Goal: Task Accomplishment & Management: Complete application form

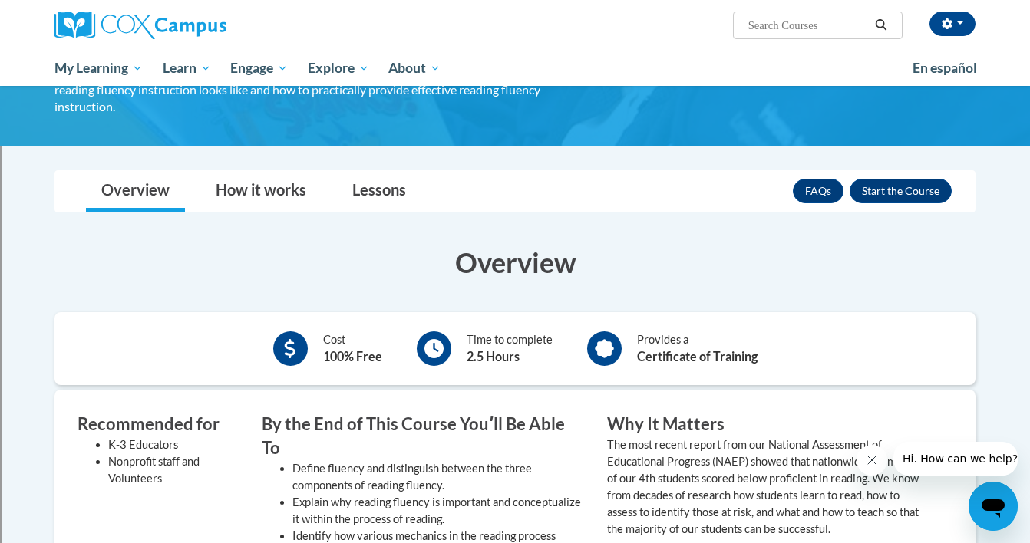
click at [868, 462] on icon "Close message from company" at bounding box center [872, 460] width 12 height 12
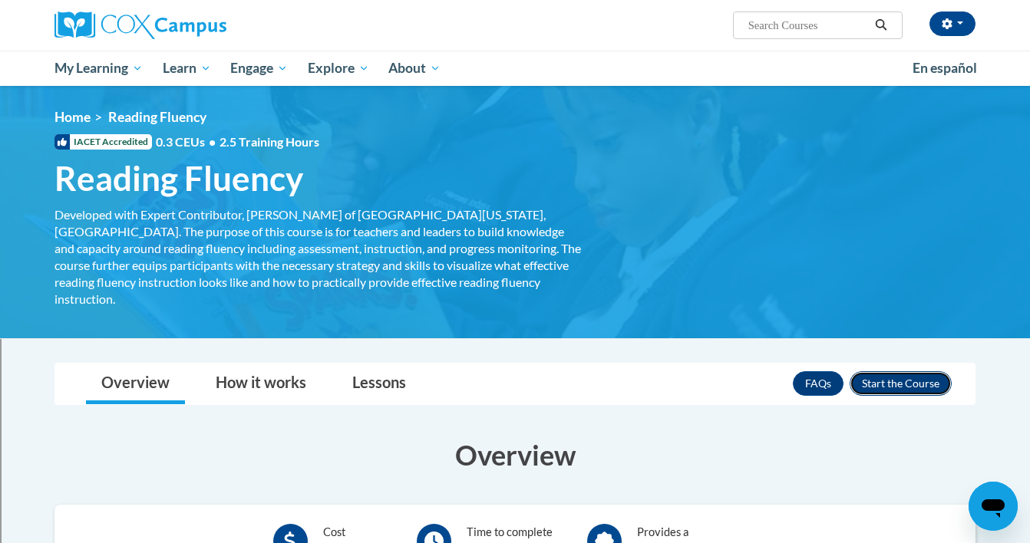
click at [909, 372] on button "Enroll" at bounding box center [901, 384] width 102 height 25
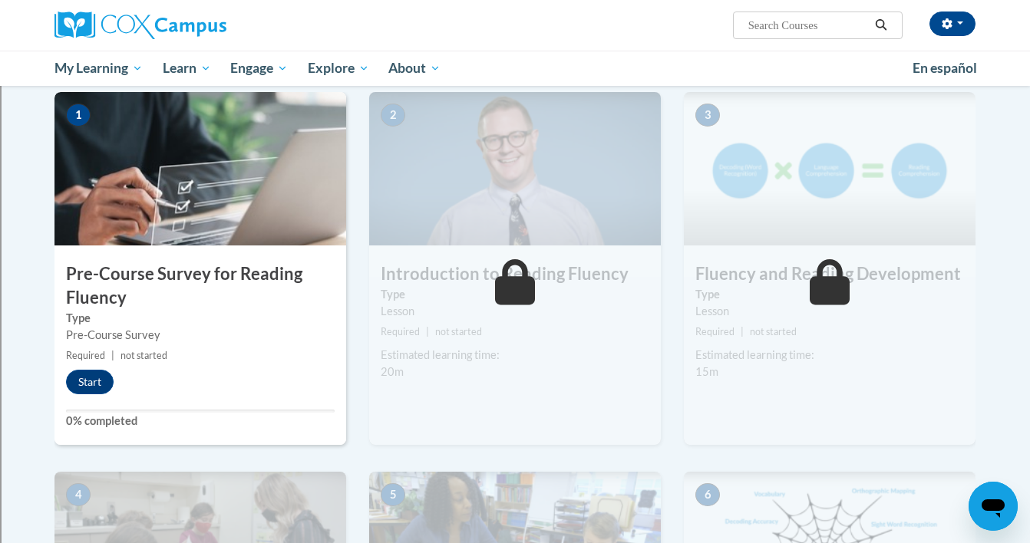
scroll to position [325, 0]
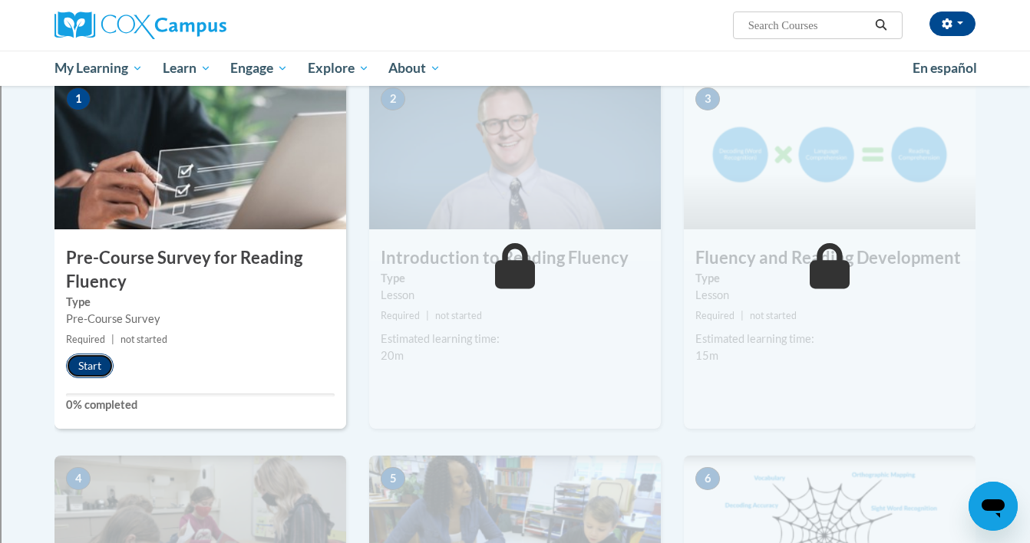
click at [93, 369] on button "Start" at bounding box center [90, 366] width 48 height 25
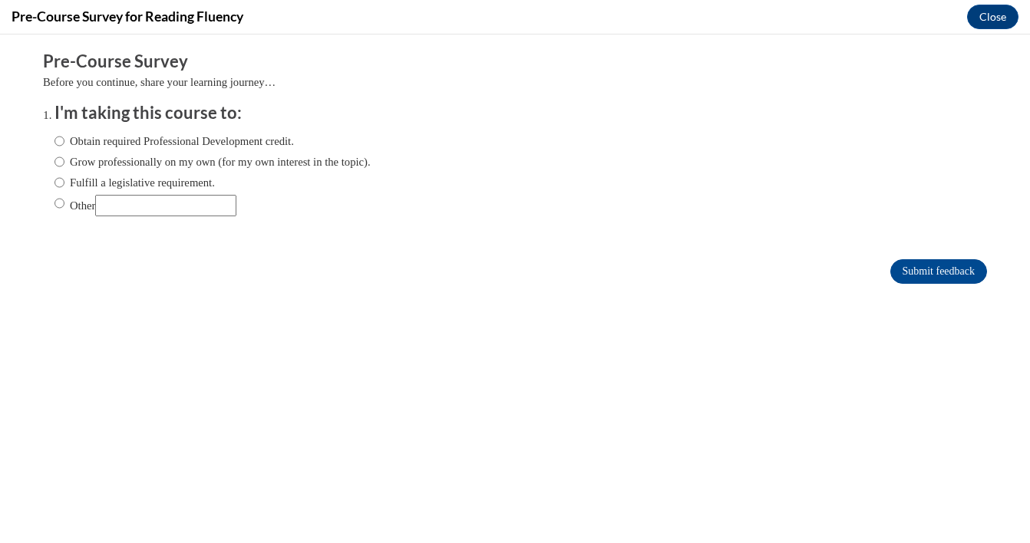
scroll to position [0, 0]
click at [61, 140] on input "Obtain required Professional Development credit." at bounding box center [60, 141] width 10 height 17
radio input "true"
click at [924, 270] on input "Submit feedback" at bounding box center [938, 271] width 97 height 25
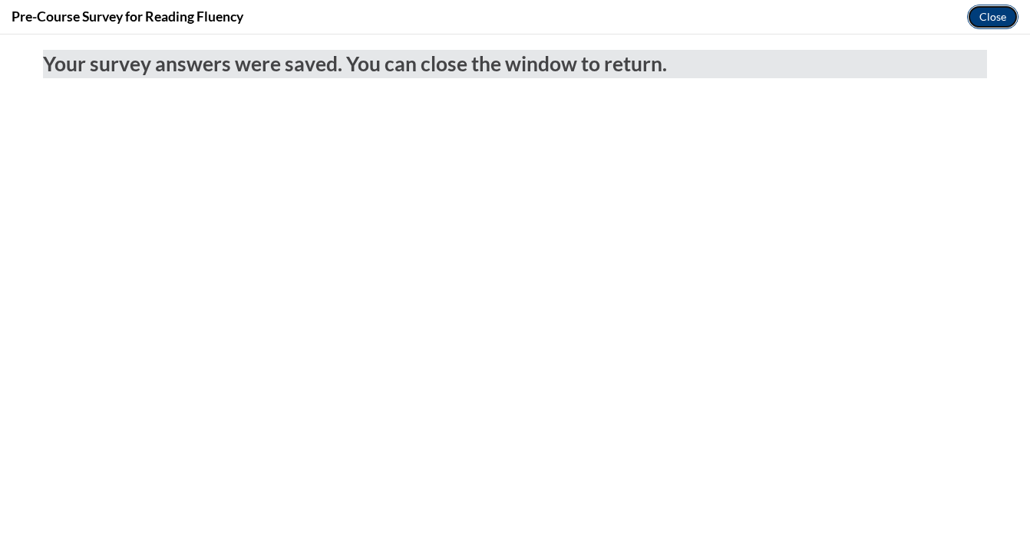
click at [990, 21] on button "Close" at bounding box center [992, 17] width 51 height 25
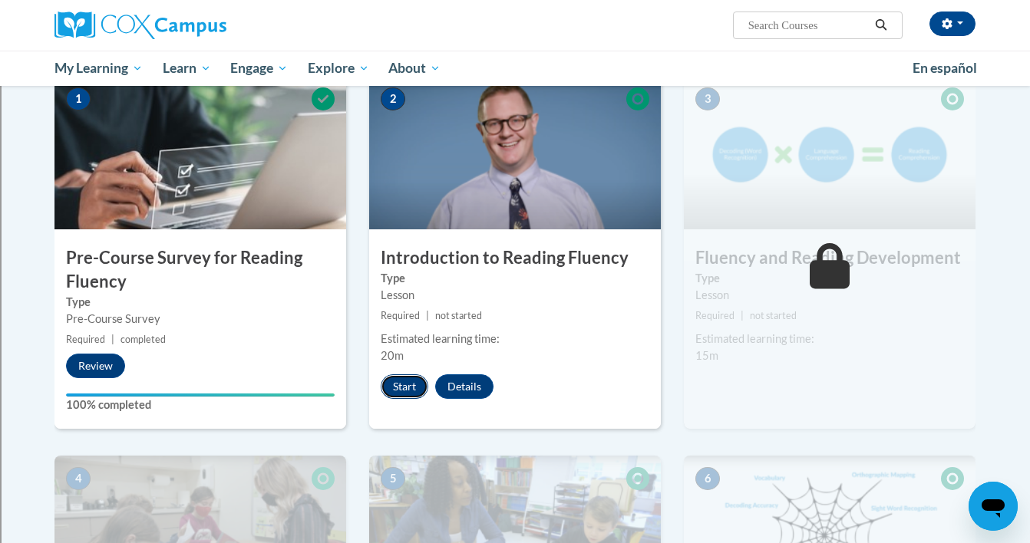
click at [410, 386] on button "Start" at bounding box center [405, 387] width 48 height 25
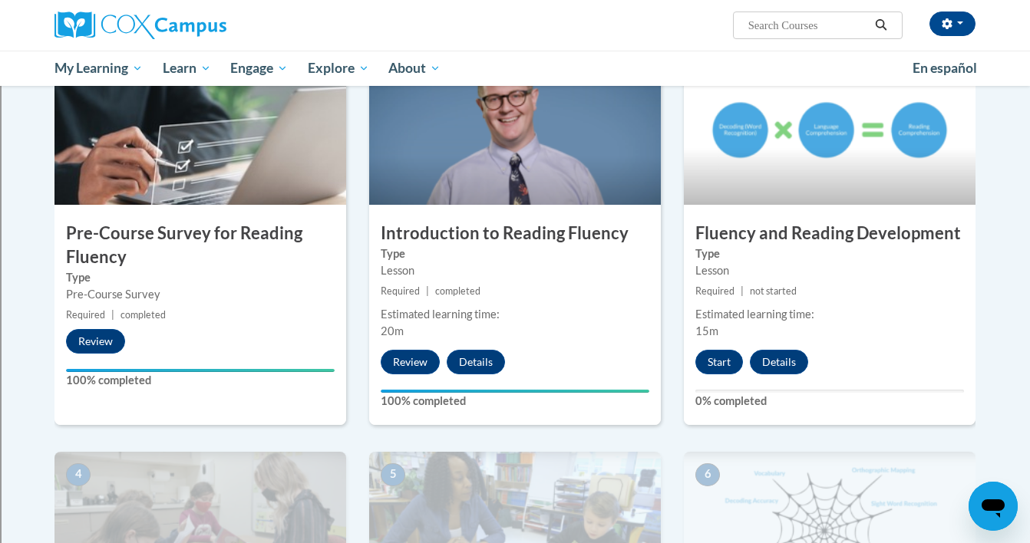
scroll to position [374, 0]
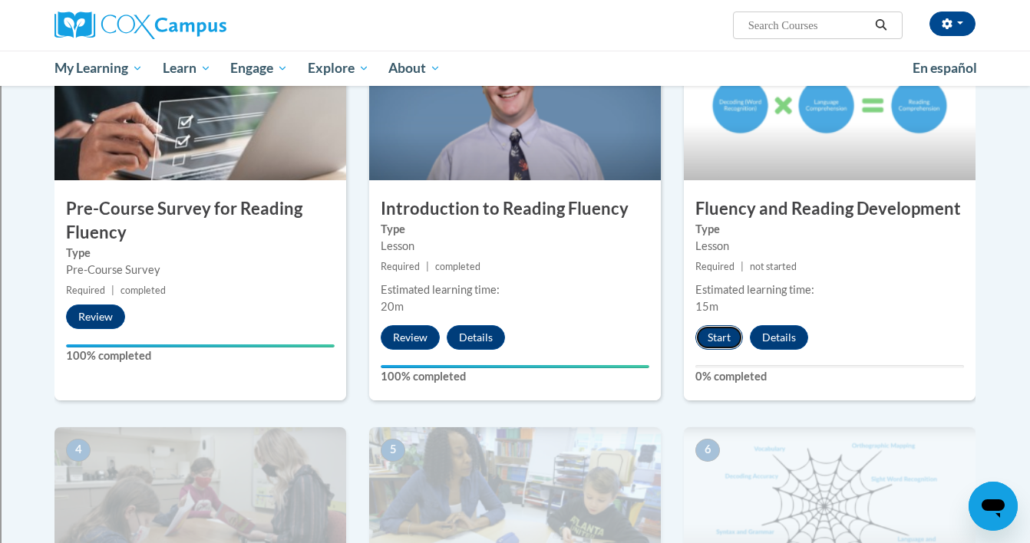
click at [719, 345] on button "Start" at bounding box center [719, 337] width 48 height 25
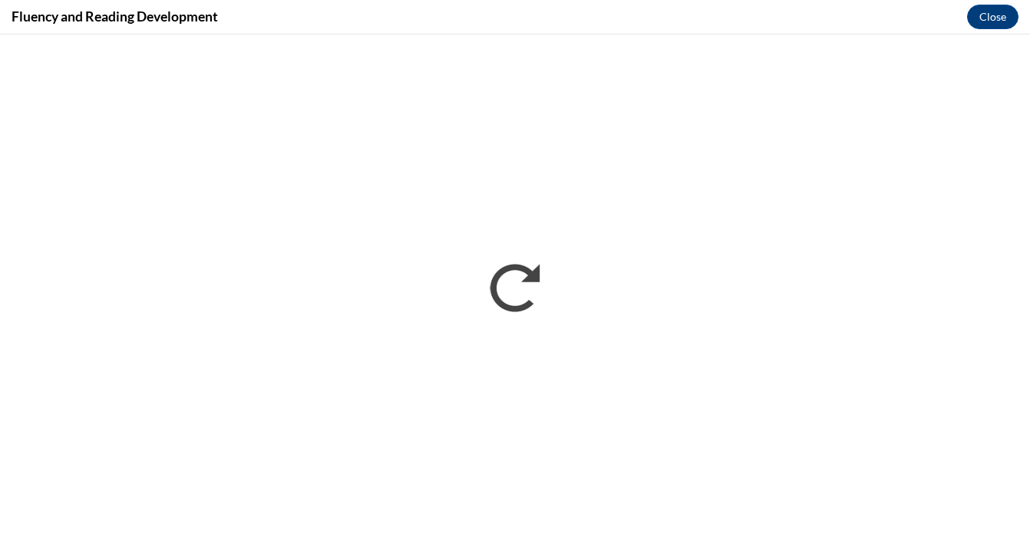
scroll to position [0, 0]
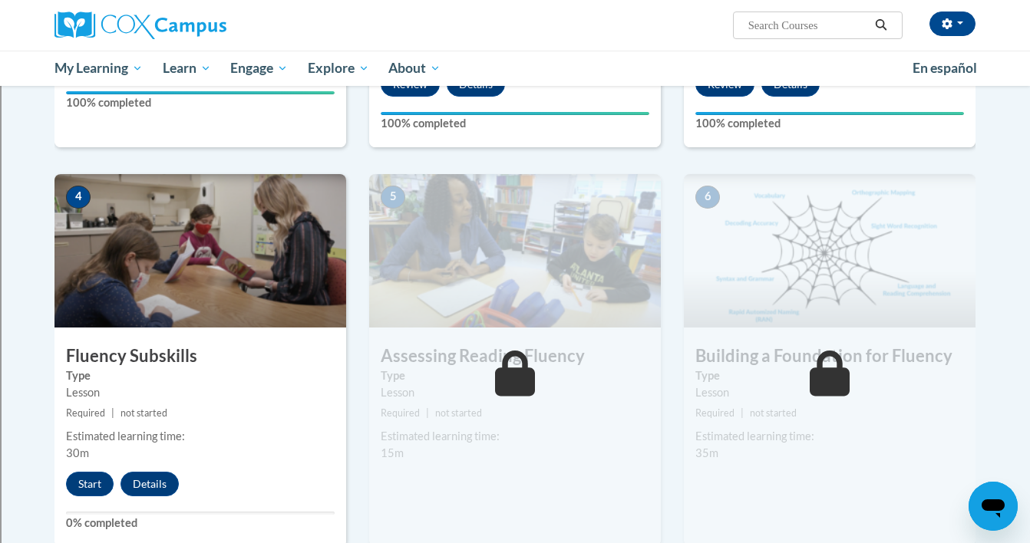
scroll to position [628, 0]
click at [97, 484] on button "Start" at bounding box center [90, 483] width 48 height 25
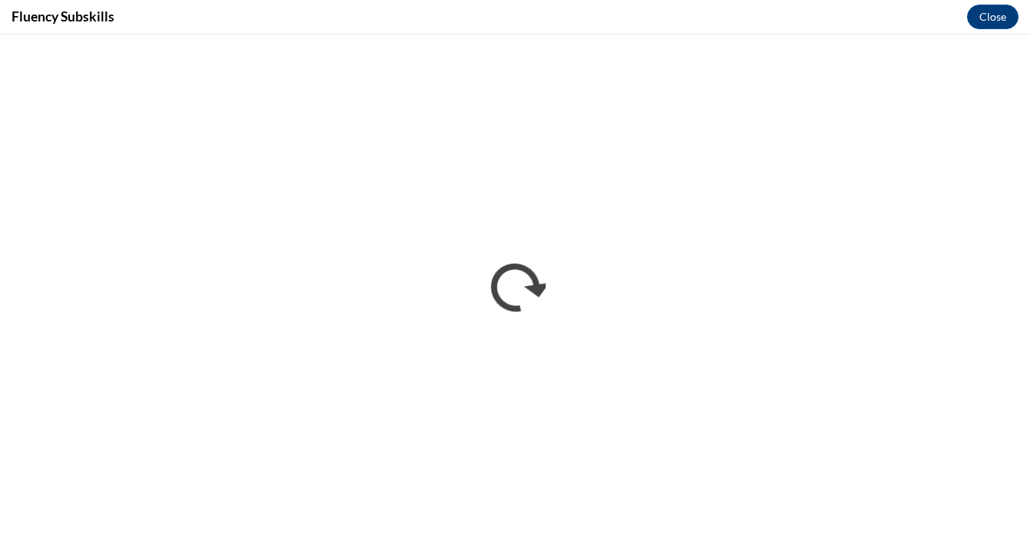
scroll to position [0, 0]
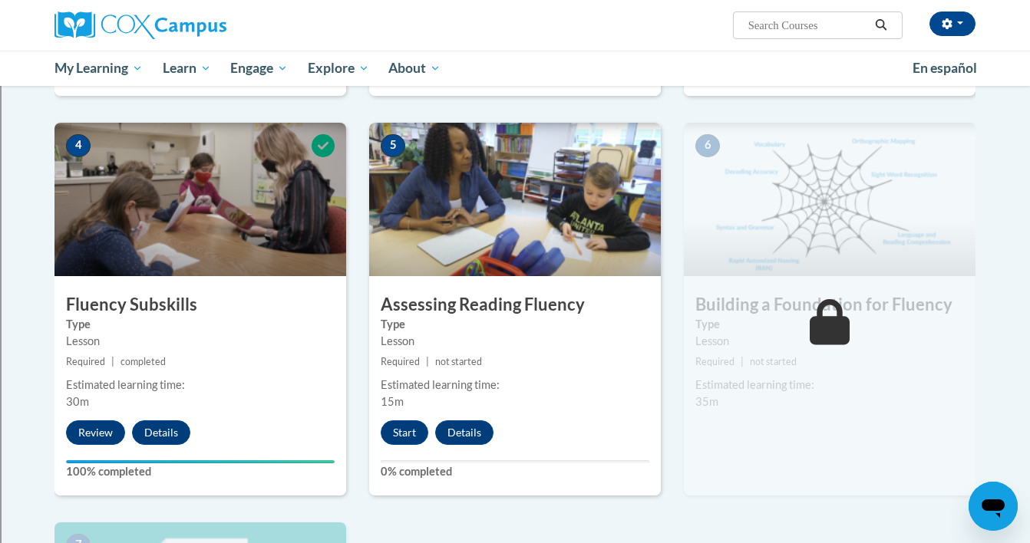
scroll to position [669, 0]
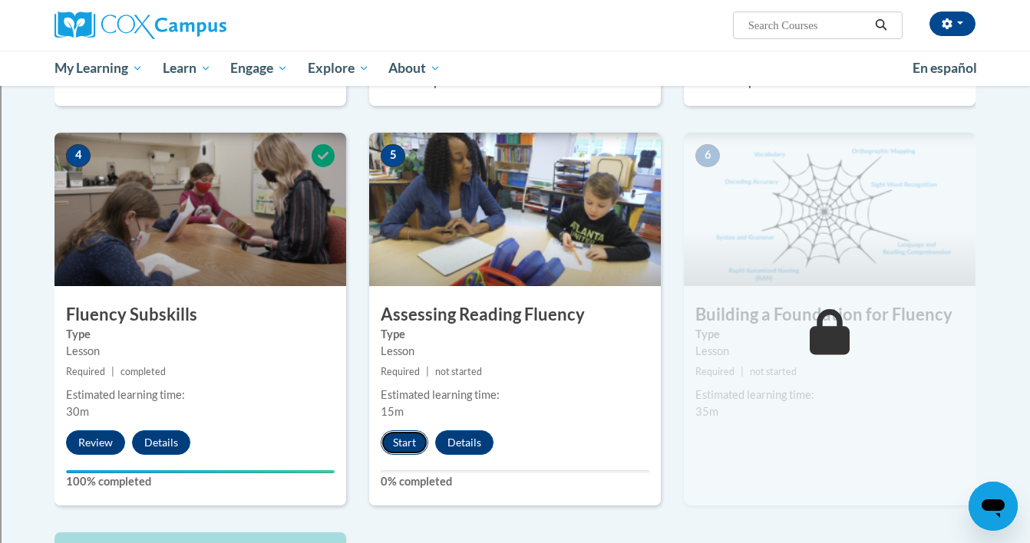
click at [403, 441] on button "Start" at bounding box center [405, 443] width 48 height 25
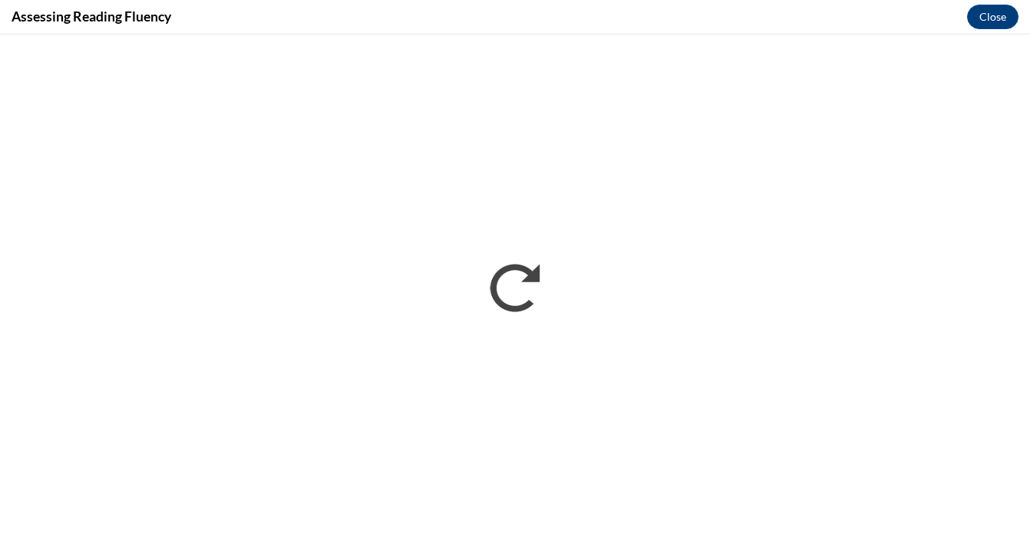
scroll to position [0, 0]
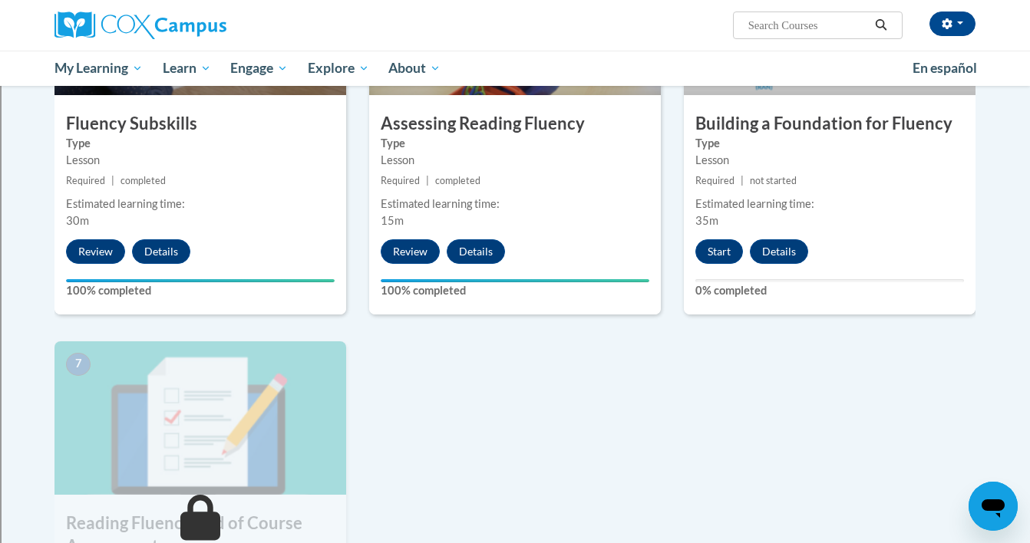
scroll to position [844, 0]
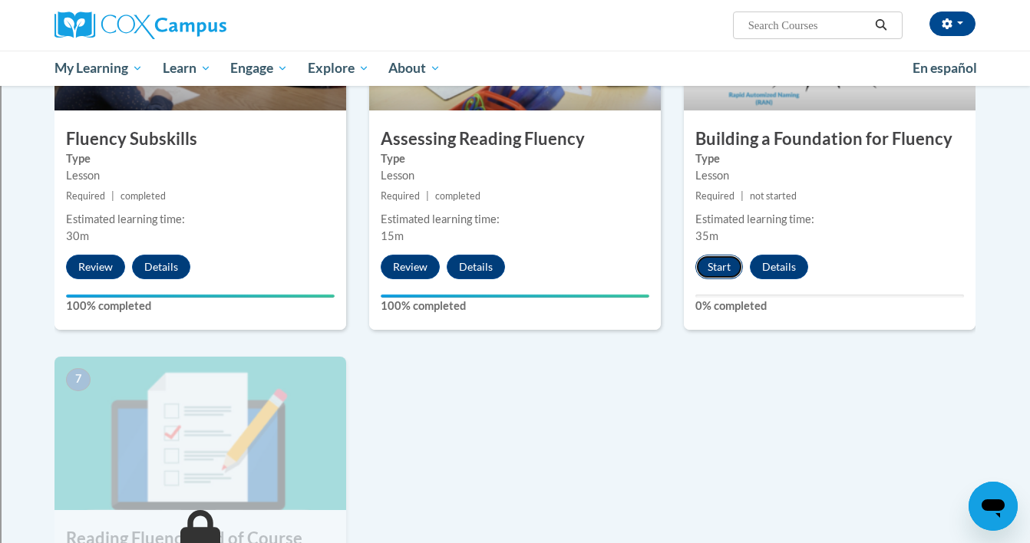
click at [727, 262] on button "Start" at bounding box center [719, 267] width 48 height 25
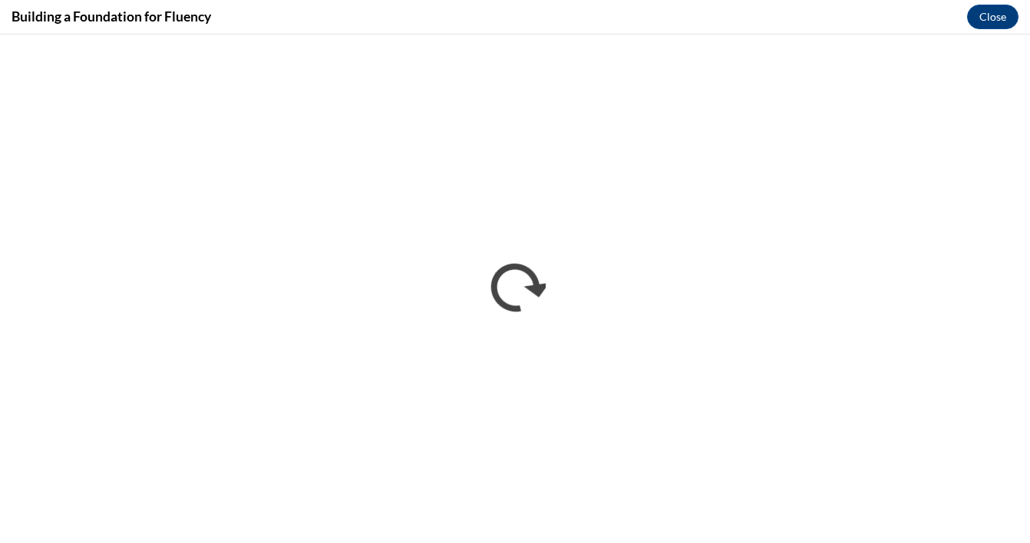
scroll to position [0, 0]
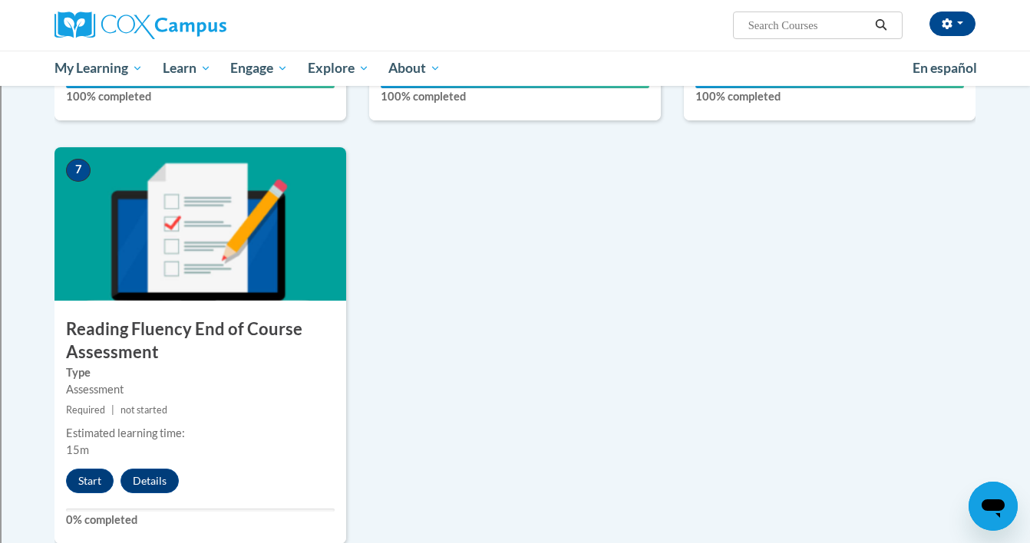
scroll to position [1072, 0]
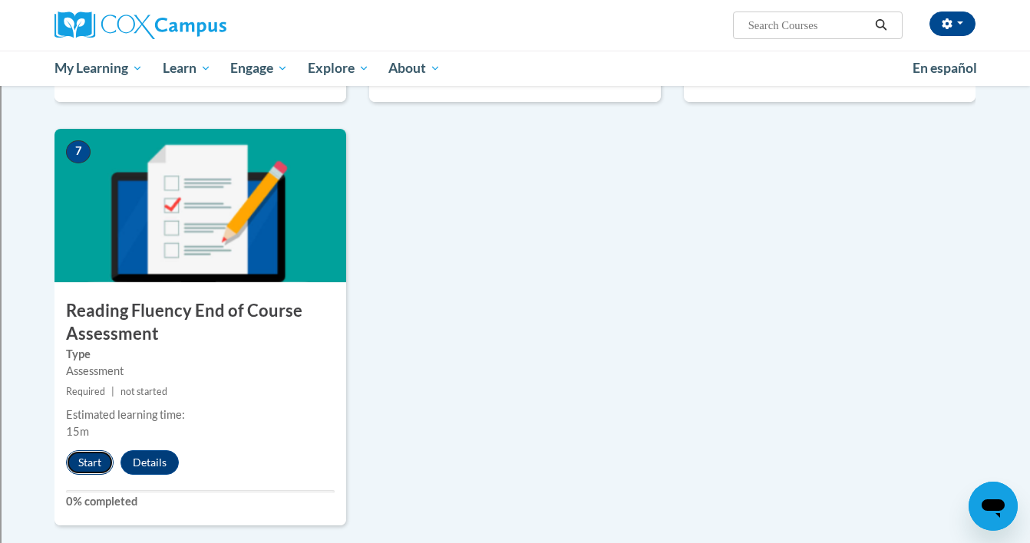
click at [90, 461] on button "Start" at bounding box center [90, 463] width 48 height 25
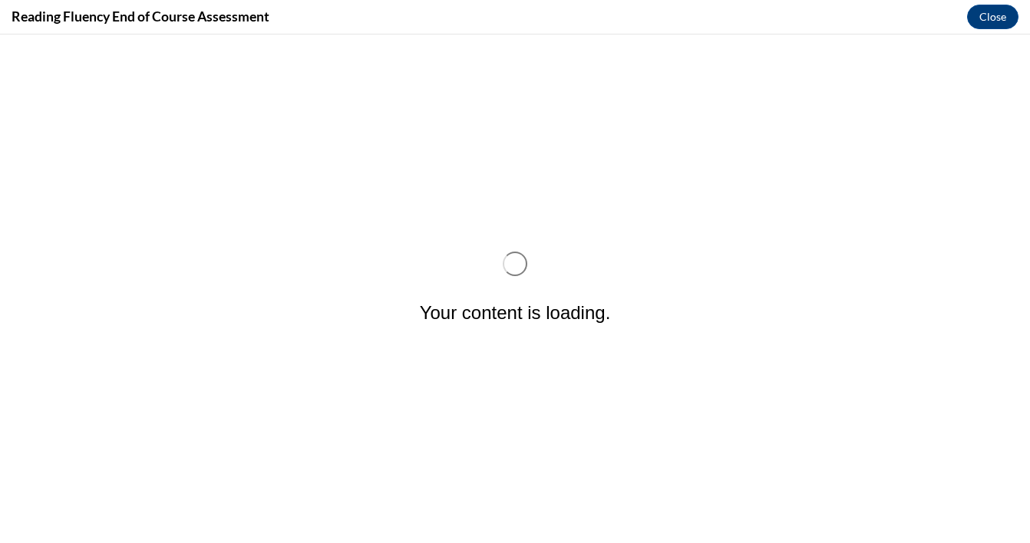
scroll to position [0, 0]
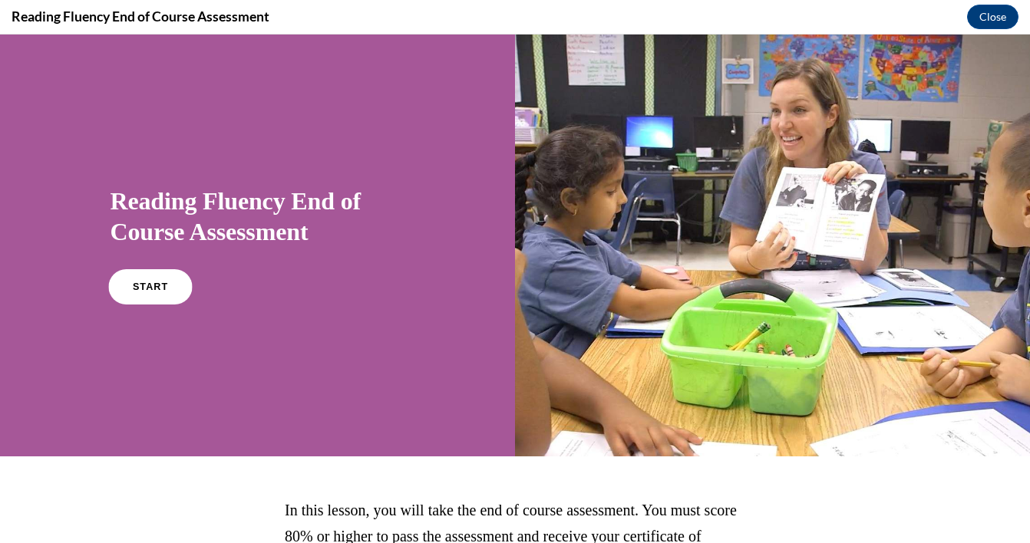
click at [160, 282] on span "START" at bounding box center [149, 288] width 35 height 12
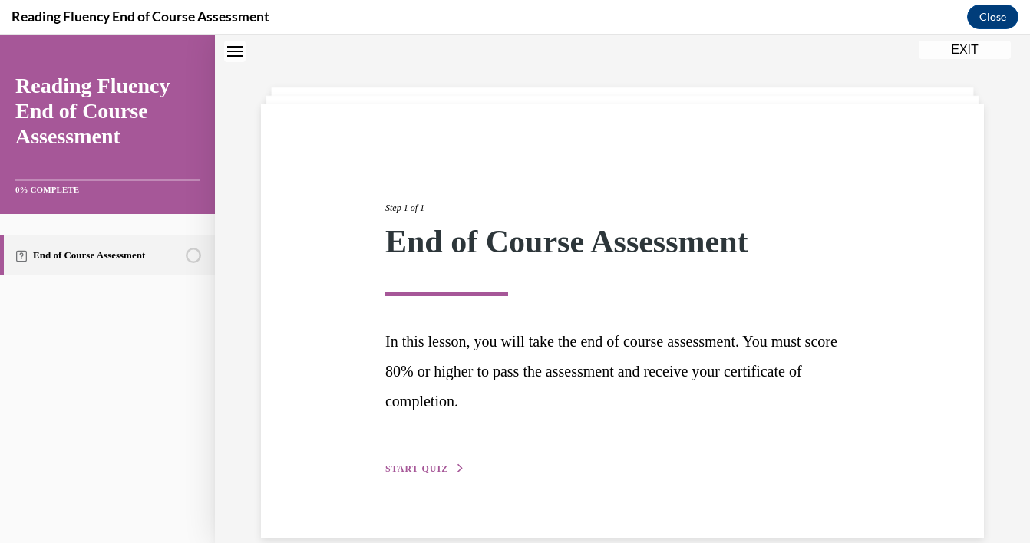
scroll to position [74, 0]
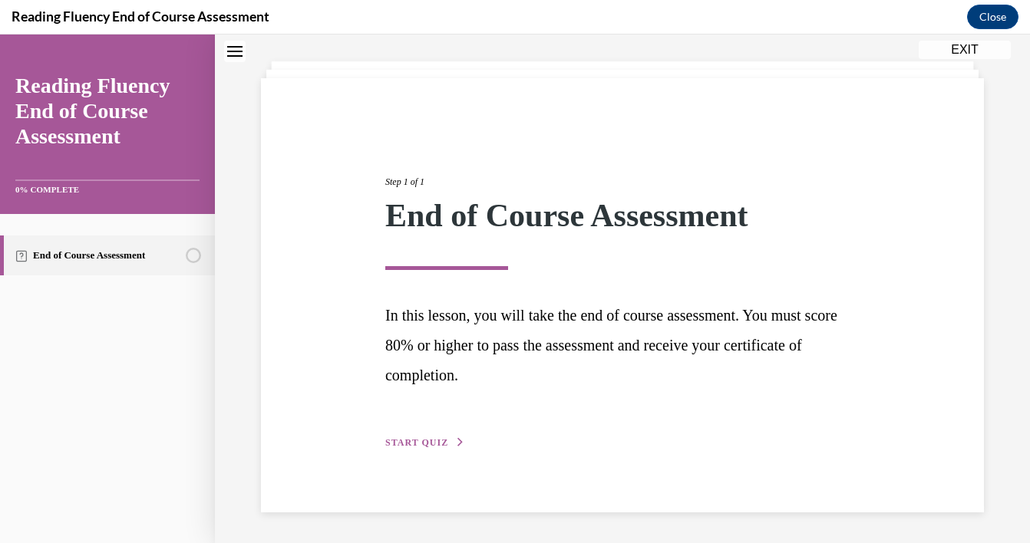
click at [426, 445] on span "START QUIZ" at bounding box center [416, 443] width 63 height 11
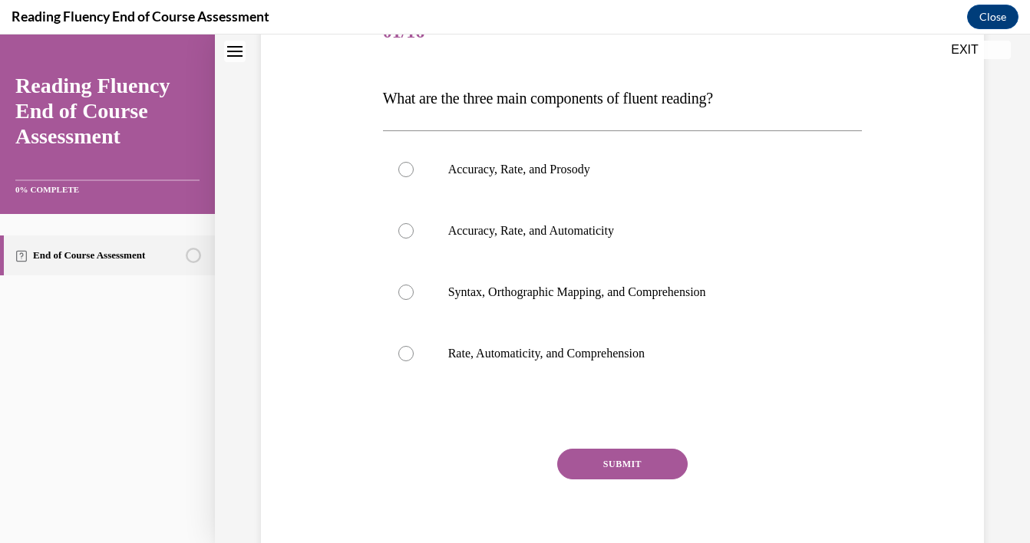
scroll to position [214, 0]
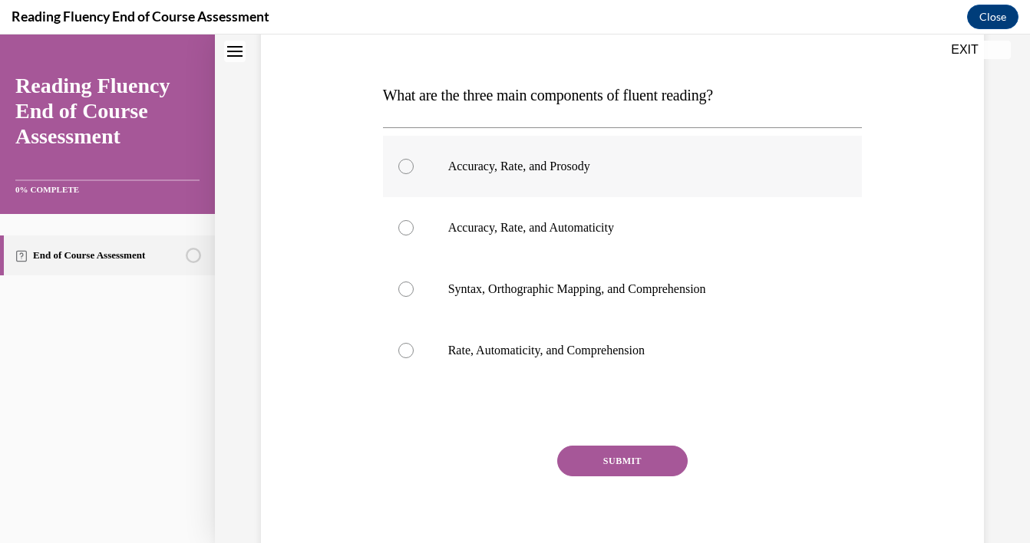
click at [417, 169] on label "Accuracy, Rate, and Prosody" at bounding box center [623, 166] width 480 height 61
click at [414, 169] on input "Accuracy, Rate, and Prosody" at bounding box center [405, 166] width 15 height 15
radio input "true"
click at [629, 455] on button "SUBMIT" at bounding box center [622, 461] width 131 height 31
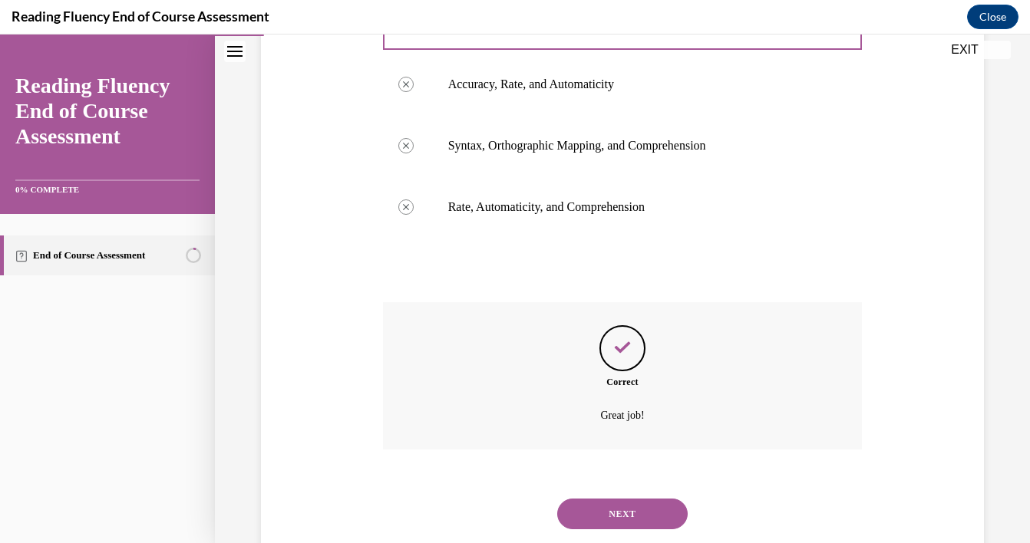
scroll to position [398, 0]
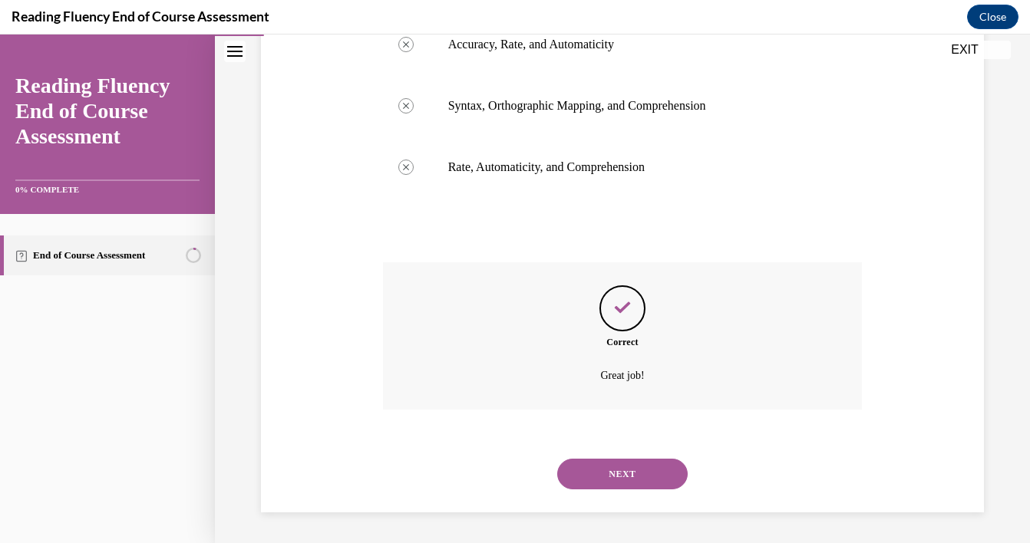
click at [632, 464] on button "NEXT" at bounding box center [622, 474] width 131 height 31
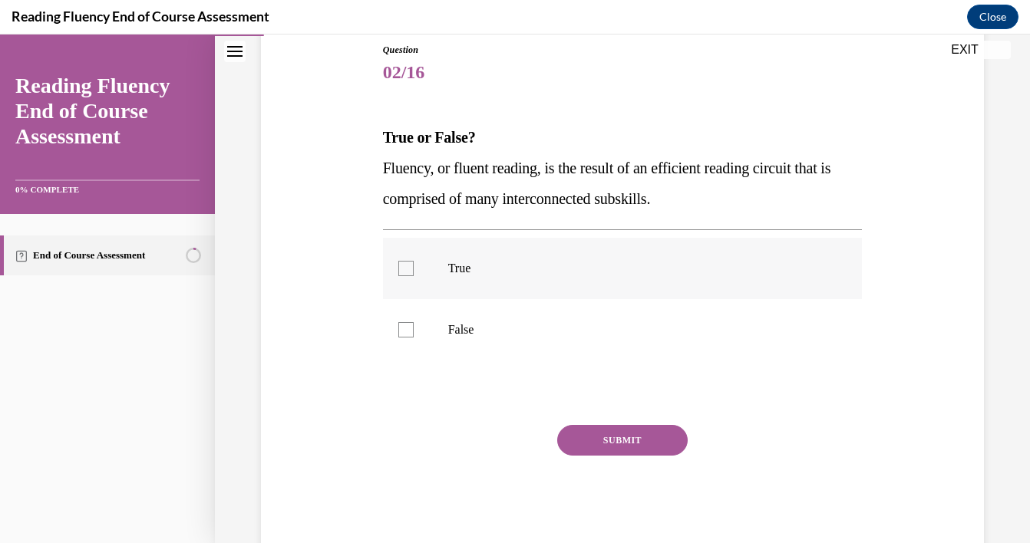
click at [405, 263] on div at bounding box center [405, 268] width 15 height 15
click at [405, 263] on input "True" at bounding box center [405, 268] width 15 height 15
checkbox input "true"
click at [656, 438] on button "SUBMIT" at bounding box center [622, 440] width 131 height 31
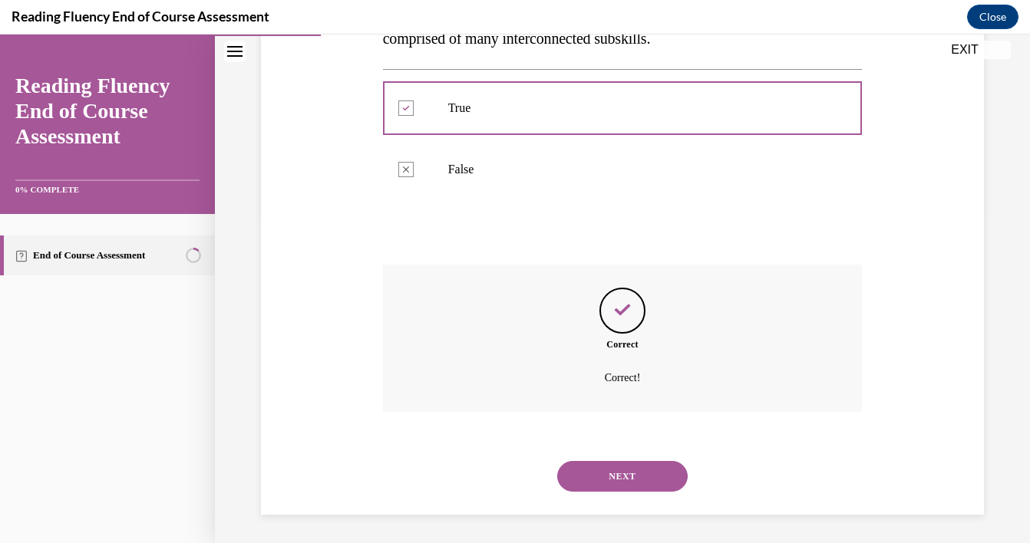
scroll to position [333, 0]
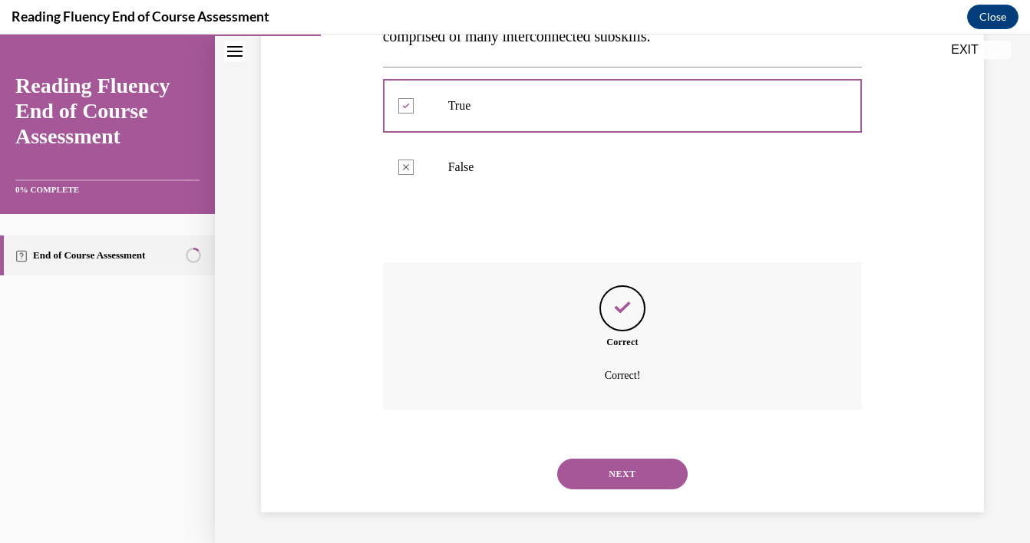
click at [659, 471] on button "NEXT" at bounding box center [622, 474] width 131 height 31
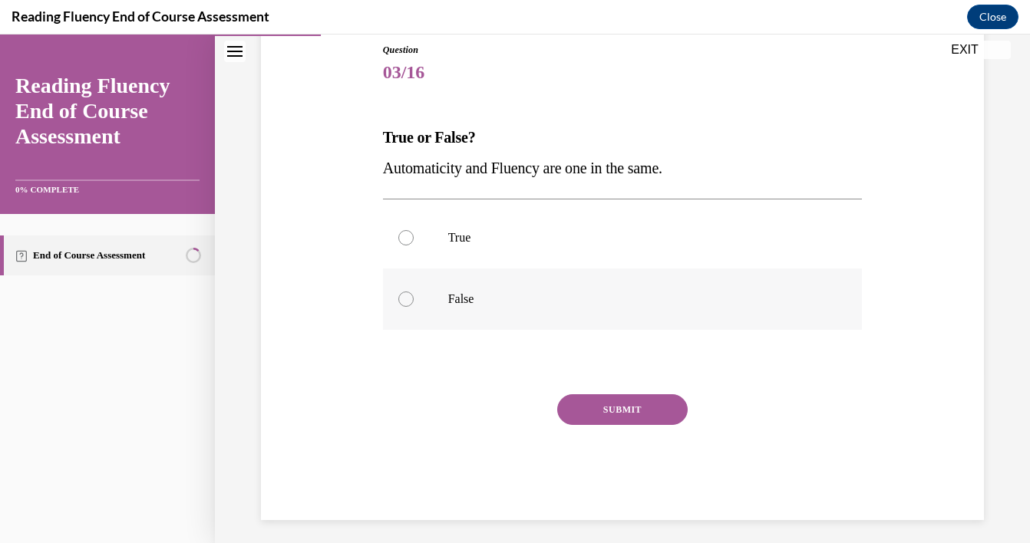
click at [448, 306] on p "False" at bounding box center [636, 299] width 376 height 15
click at [414, 306] on input "False" at bounding box center [405, 299] width 15 height 15
radio input "true"
click at [613, 412] on button "SUBMIT" at bounding box center [622, 410] width 131 height 31
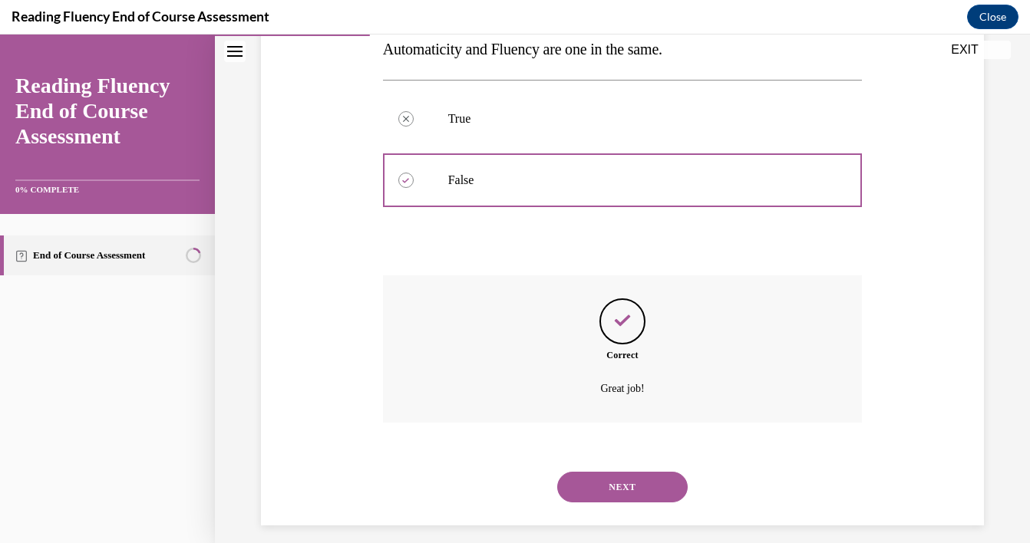
scroll to position [302, 0]
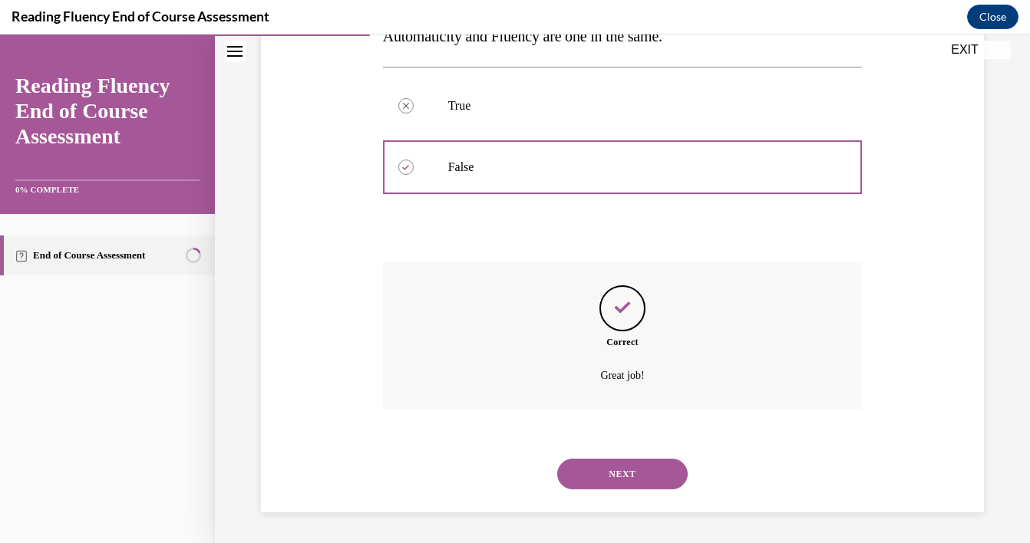
click at [619, 465] on button "NEXT" at bounding box center [622, 474] width 131 height 31
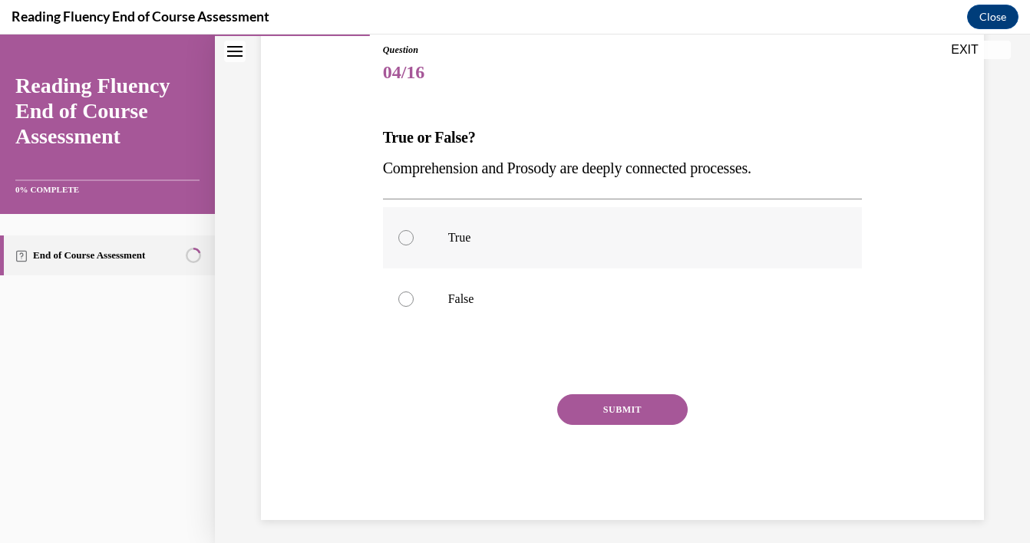
click at [475, 248] on label "True" at bounding box center [623, 237] width 480 height 61
click at [414, 246] on input "True" at bounding box center [405, 237] width 15 height 15
radio input "true"
click at [623, 408] on button "SUBMIT" at bounding box center [622, 410] width 131 height 31
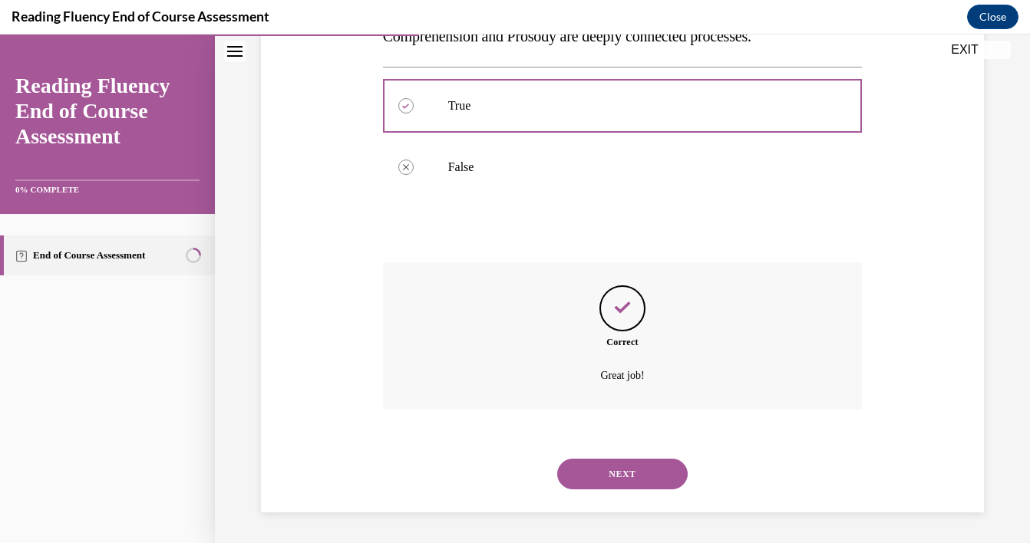
click at [623, 470] on button "NEXT" at bounding box center [622, 474] width 131 height 31
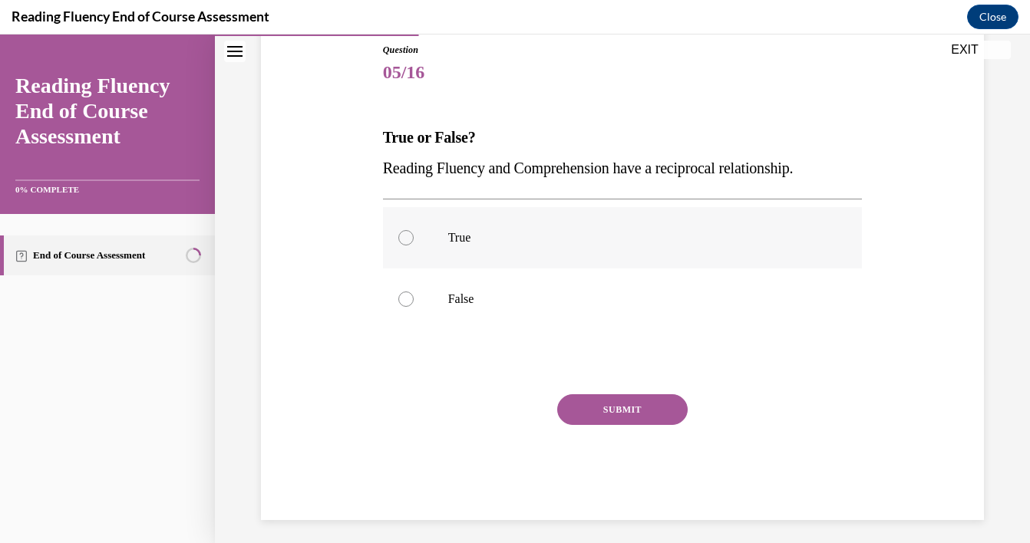
click at [484, 235] on p "True" at bounding box center [636, 237] width 376 height 15
click at [414, 235] on input "True" at bounding box center [405, 237] width 15 height 15
radio input "true"
click at [606, 415] on button "SUBMIT" at bounding box center [622, 410] width 131 height 31
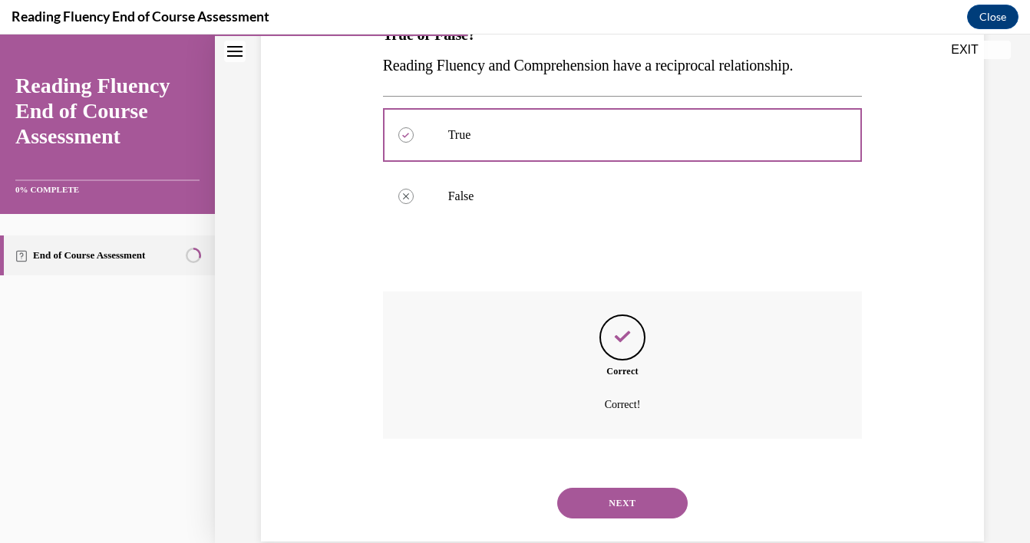
scroll to position [302, 0]
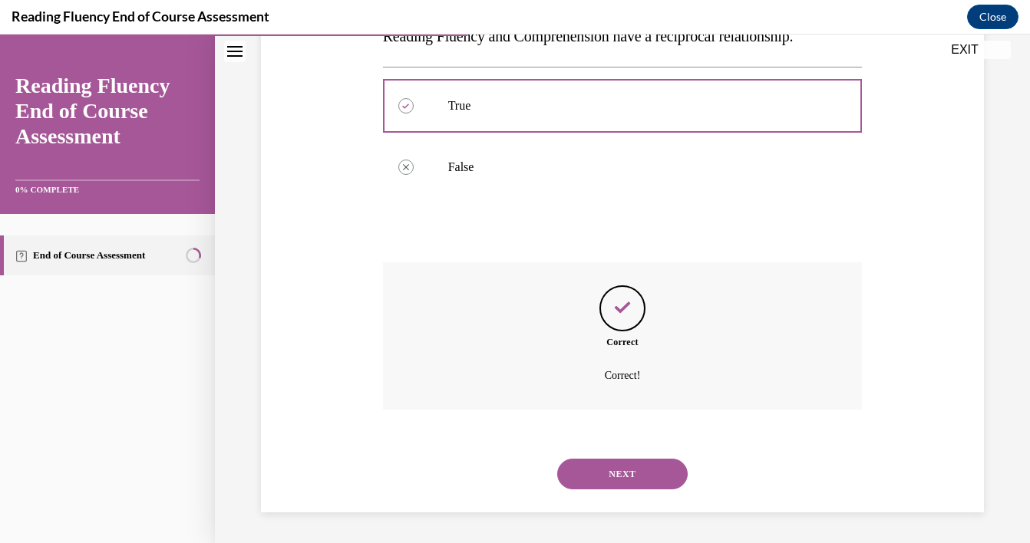
click at [614, 481] on button "NEXT" at bounding box center [622, 474] width 131 height 31
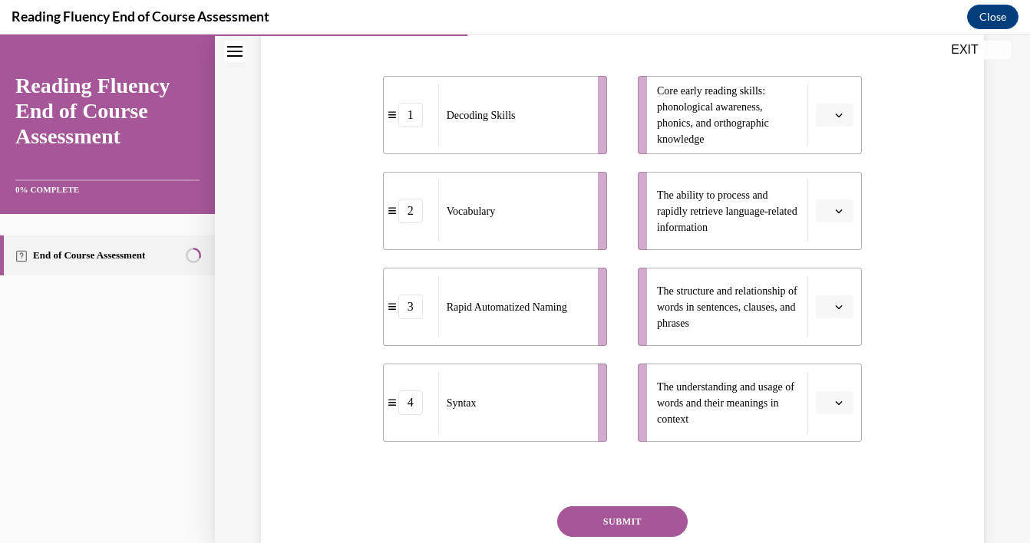
scroll to position [333, 0]
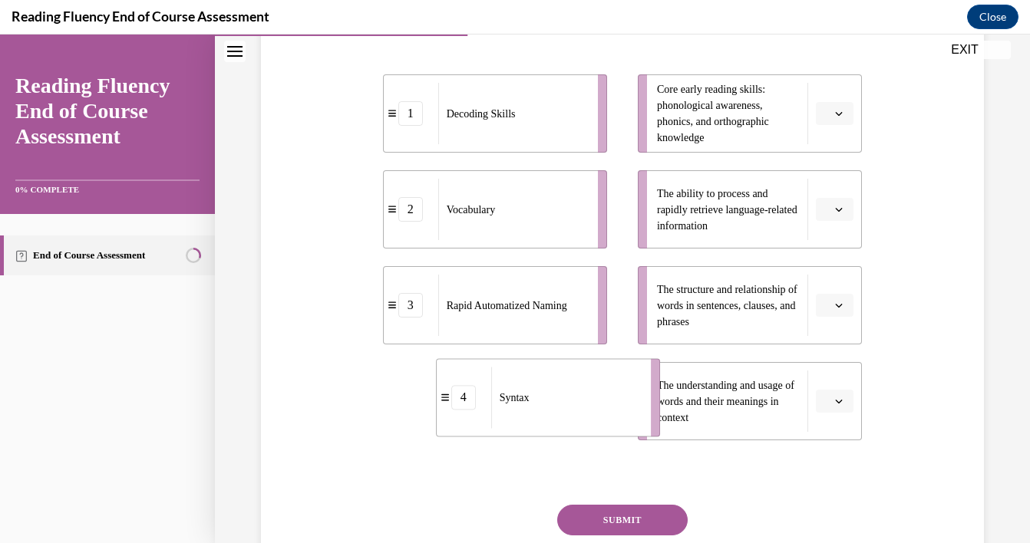
drag, startPoint x: 493, startPoint y: 395, endPoint x: 546, endPoint y: 391, distance: 53.1
click at [546, 391] on div "Syntax" at bounding box center [566, 397] width 150 height 61
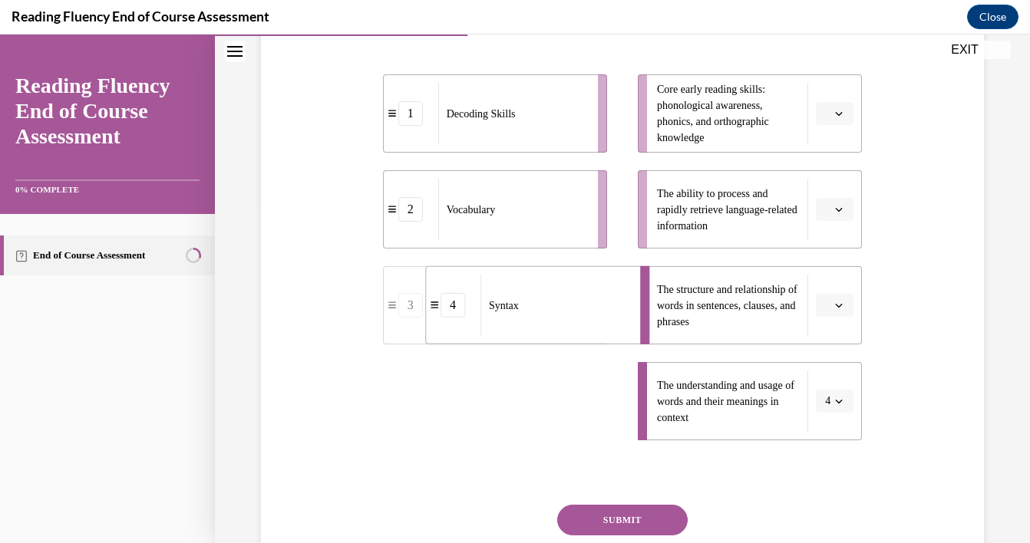
drag, startPoint x: 508, startPoint y: 401, endPoint x: 510, endPoint y: 304, distance: 96.8
click at [510, 304] on span "Syntax" at bounding box center [504, 305] width 30 height 12
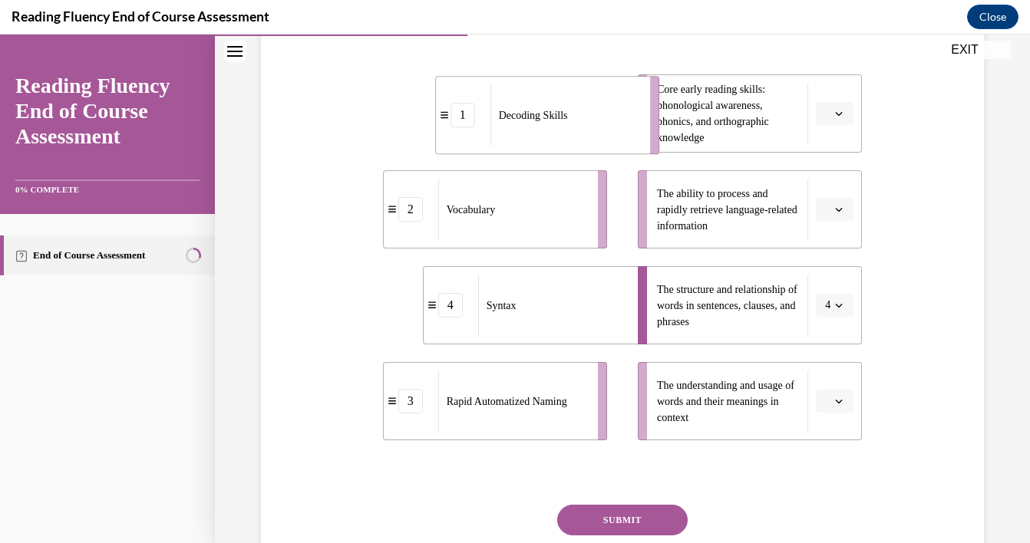
drag, startPoint x: 506, startPoint y: 131, endPoint x: 558, endPoint y: 133, distance: 52.2
click at [558, 133] on div "Decoding Skills" at bounding box center [566, 114] width 150 height 61
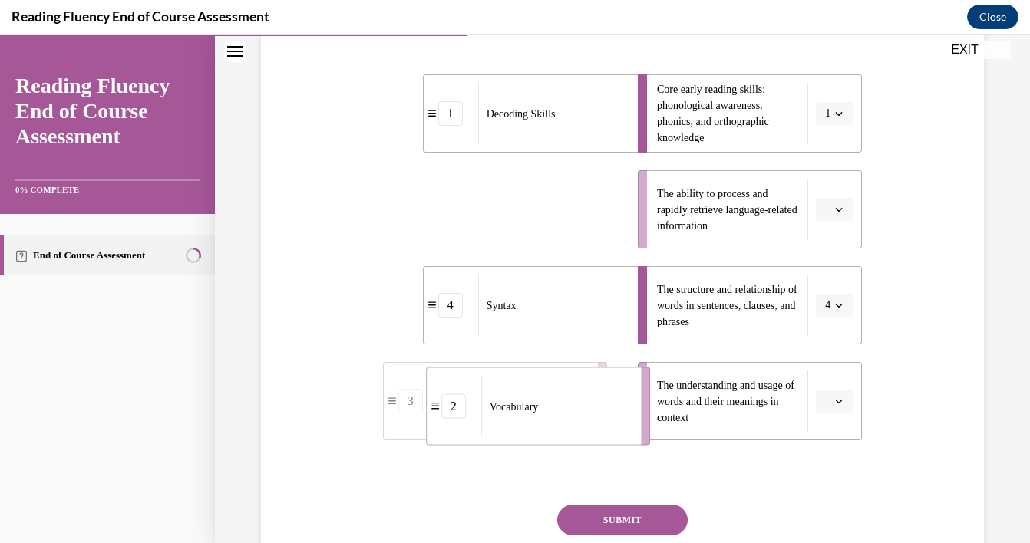
drag, startPoint x: 525, startPoint y: 204, endPoint x: 569, endPoint y: 401, distance: 201.3
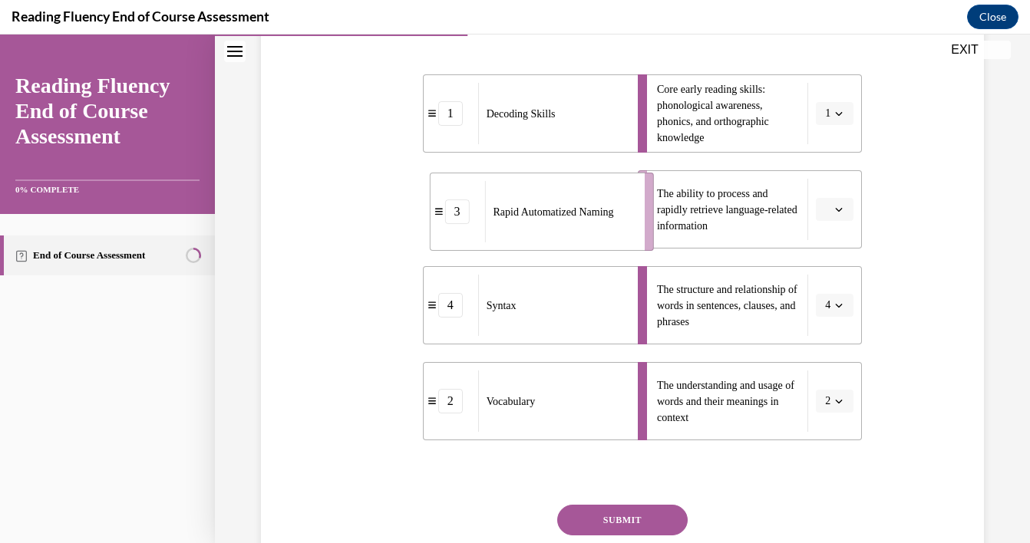
drag, startPoint x: 512, startPoint y: 231, endPoint x: 560, endPoint y: 234, distance: 47.7
click at [560, 234] on div "Rapid Automatized Naming" at bounding box center [559, 211] width 150 height 61
click at [637, 511] on button "SUBMIT" at bounding box center [622, 520] width 131 height 31
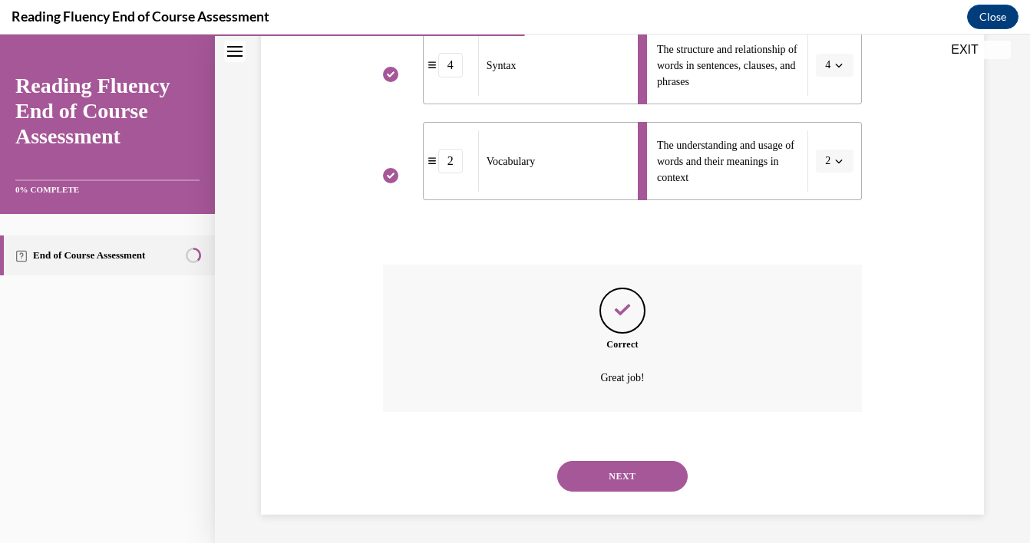
scroll to position [576, 0]
click at [636, 474] on button "NEXT" at bounding box center [622, 474] width 131 height 31
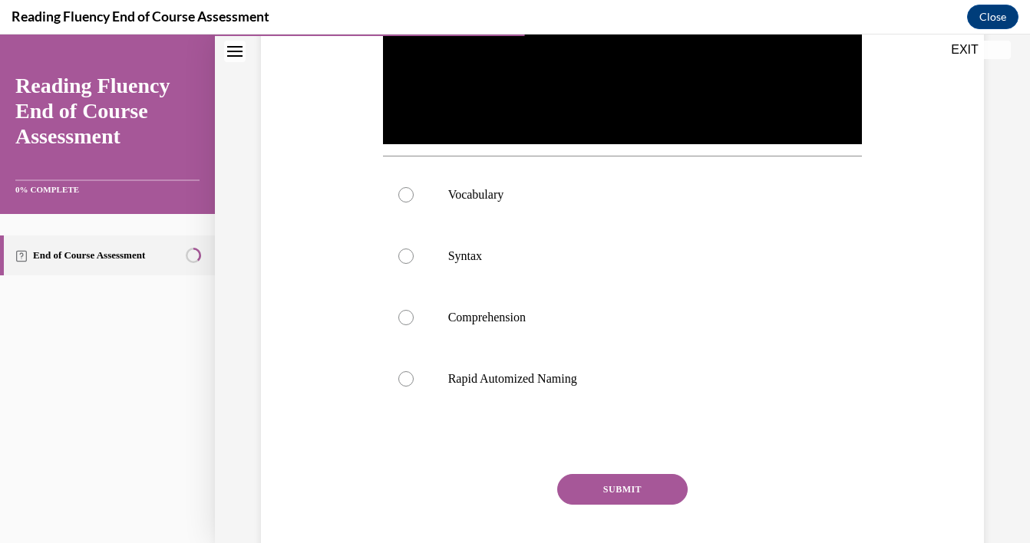
scroll to position [499, 0]
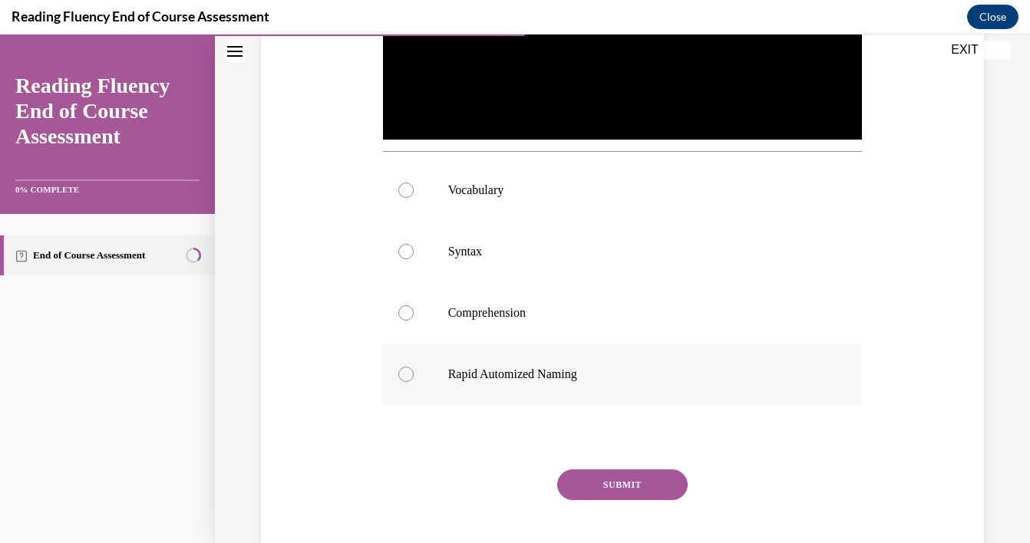
click at [411, 378] on div at bounding box center [405, 374] width 15 height 15
click at [411, 378] on input "Rapid Automized Naming" at bounding box center [405, 374] width 15 height 15
radio input "true"
click at [615, 482] on button "SUBMIT" at bounding box center [622, 485] width 131 height 31
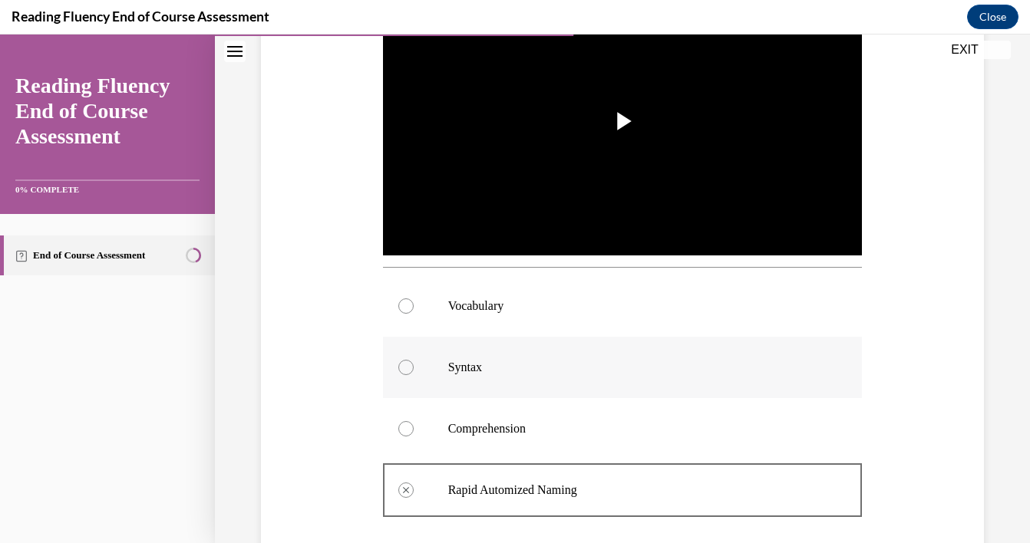
scroll to position [388, 0]
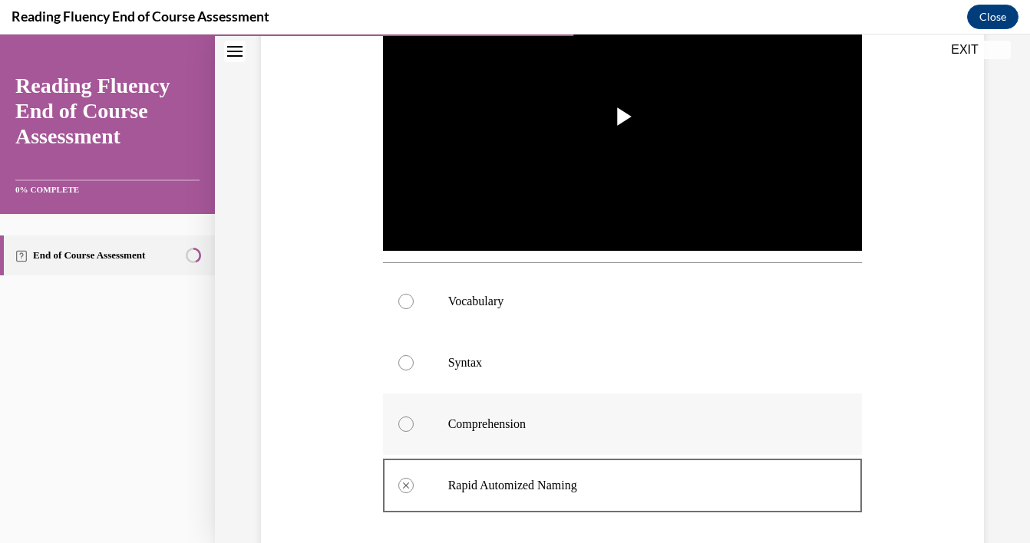
click at [526, 432] on label "Comprehension" at bounding box center [623, 424] width 480 height 61
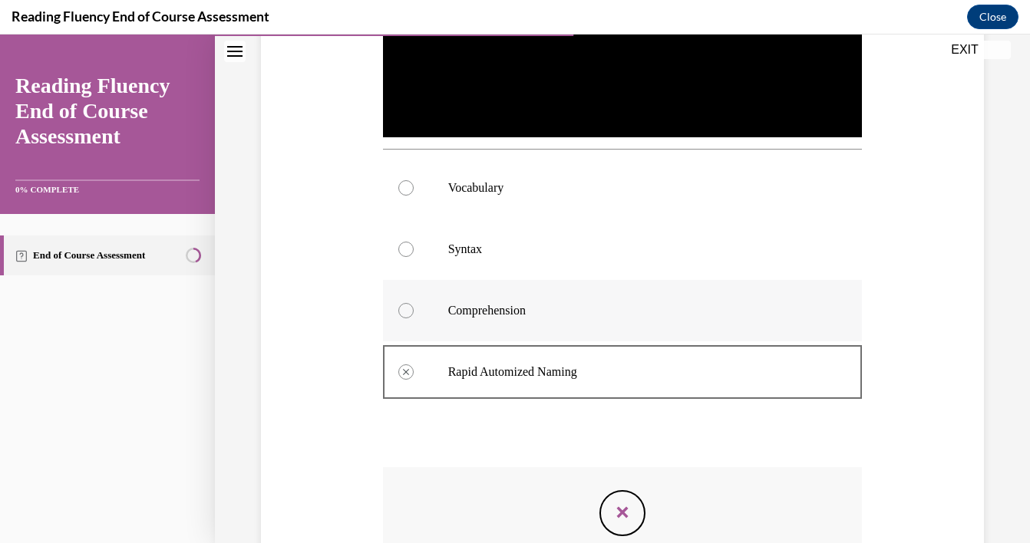
scroll to position [508, 0]
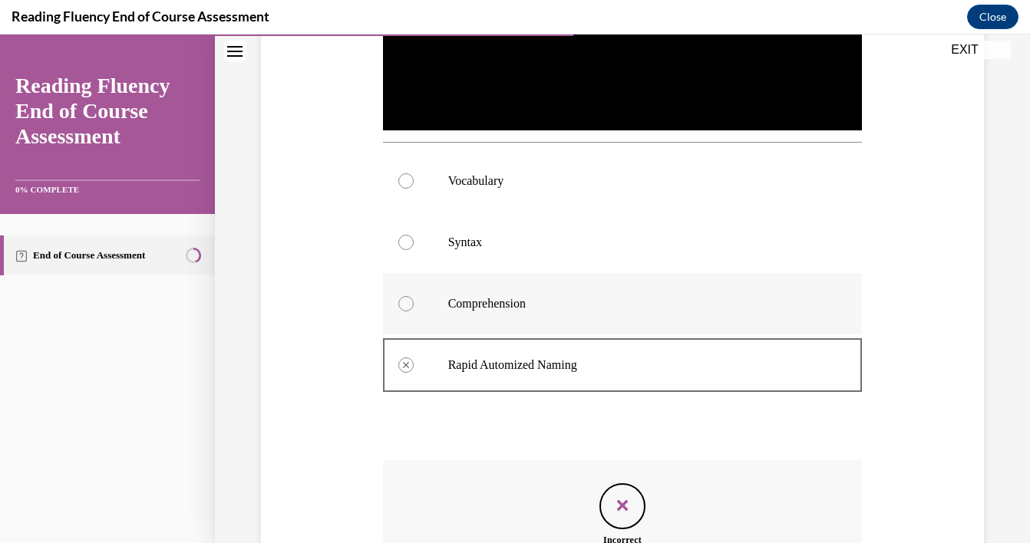
click at [477, 303] on p "Comprehension" at bounding box center [636, 303] width 376 height 15
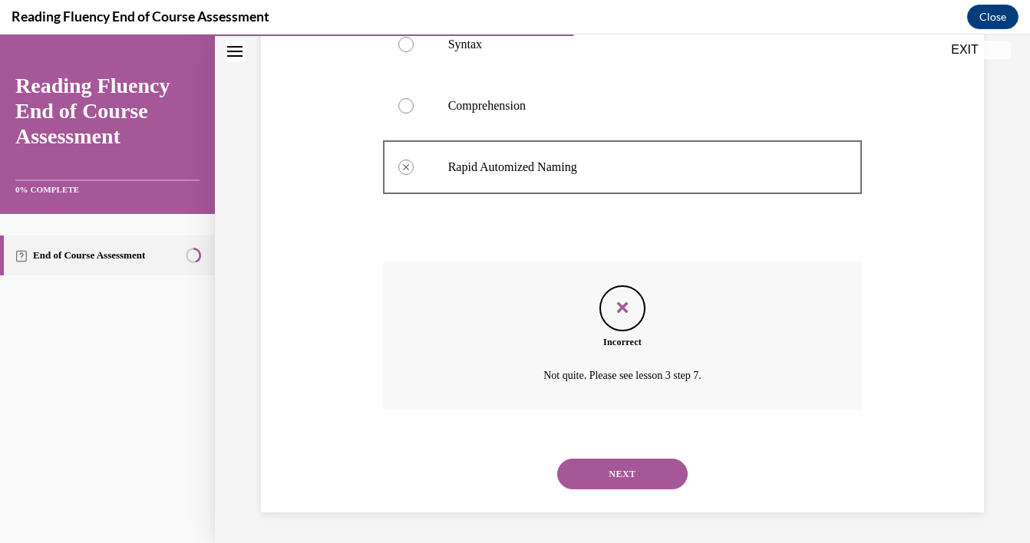
click at [610, 335] on div "Incorrect" at bounding box center [623, 342] width 480 height 14
click at [604, 381] on p "Not quite. Please see lesson 3 step 7." at bounding box center [622, 376] width 373 height 18
click at [649, 473] on button "NEXT" at bounding box center [622, 474] width 131 height 31
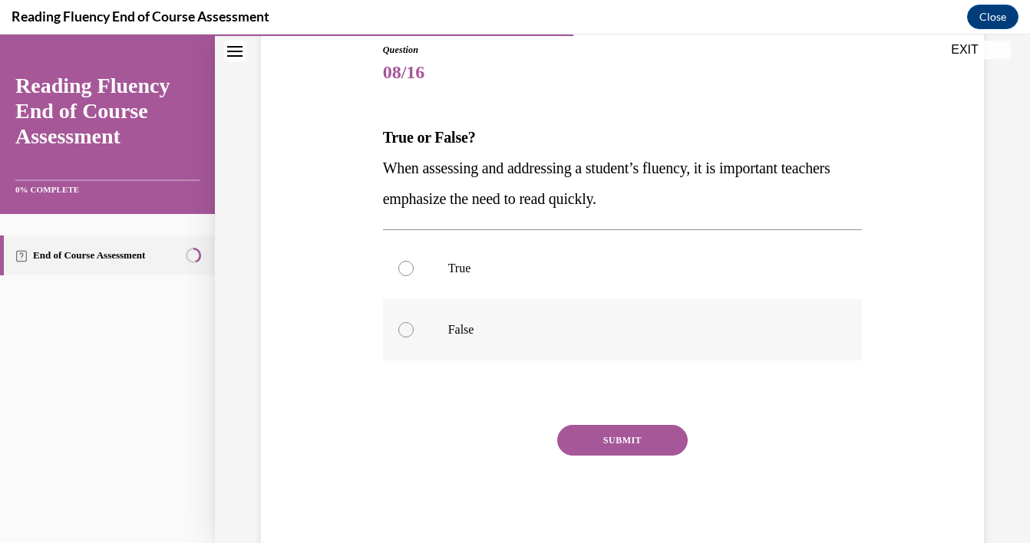
click at [452, 328] on p "False" at bounding box center [636, 329] width 376 height 15
click at [414, 328] on input "False" at bounding box center [405, 329] width 15 height 15
radio input "true"
click at [623, 439] on button "SUBMIT" at bounding box center [622, 440] width 131 height 31
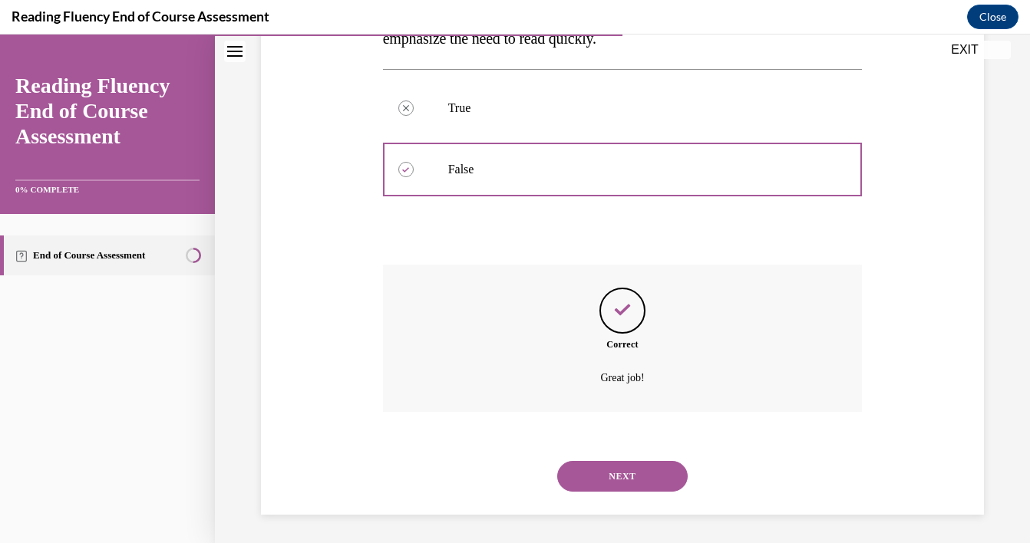
scroll to position [333, 0]
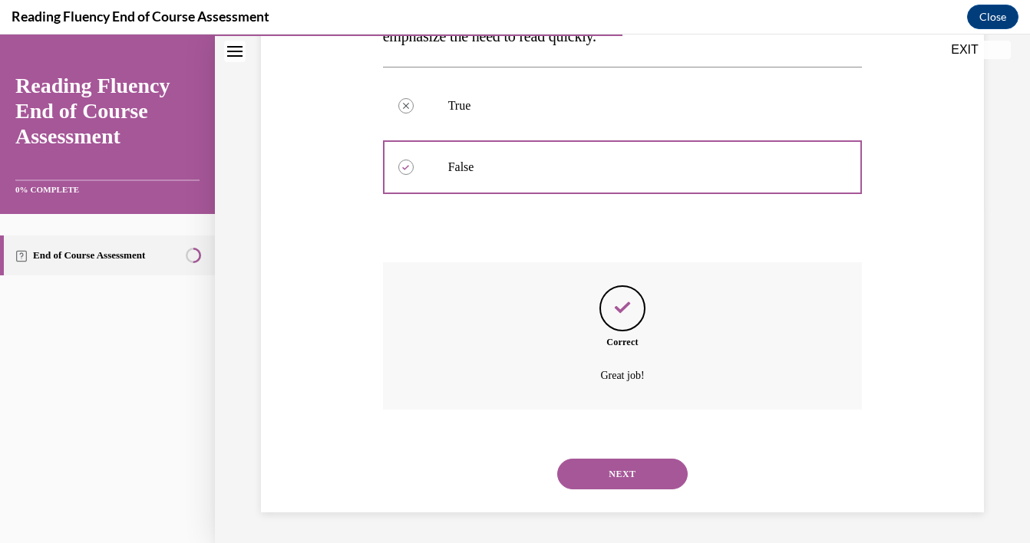
click at [627, 472] on button "NEXT" at bounding box center [622, 474] width 131 height 31
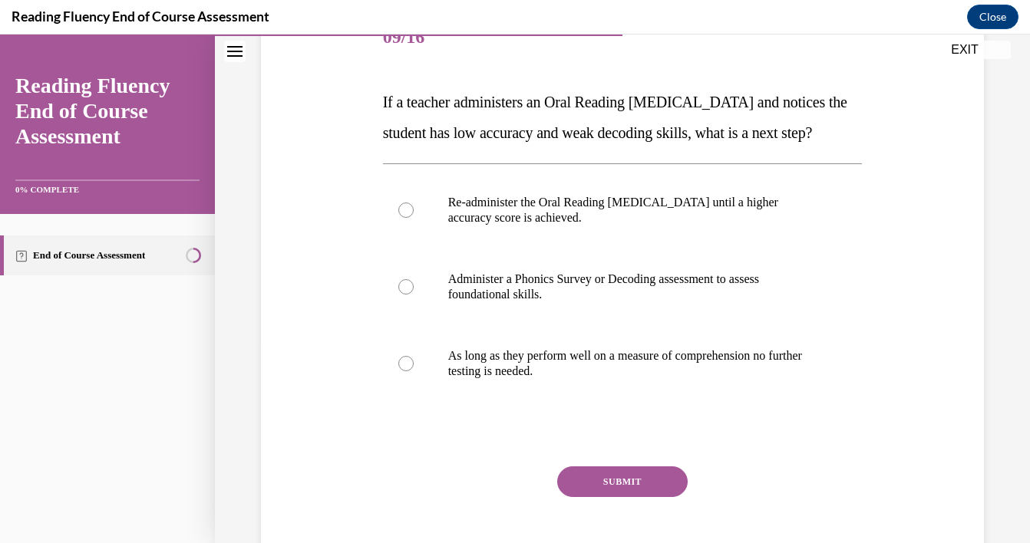
scroll to position [206, 0]
click at [442, 325] on label "Administer a Phonics Survey or Decoding assessment to assess foundational skill…" at bounding box center [623, 286] width 480 height 77
click at [414, 294] on input "Administer a Phonics Survey or Decoding assessment to assess foundational skill…" at bounding box center [405, 286] width 15 height 15
radio input "true"
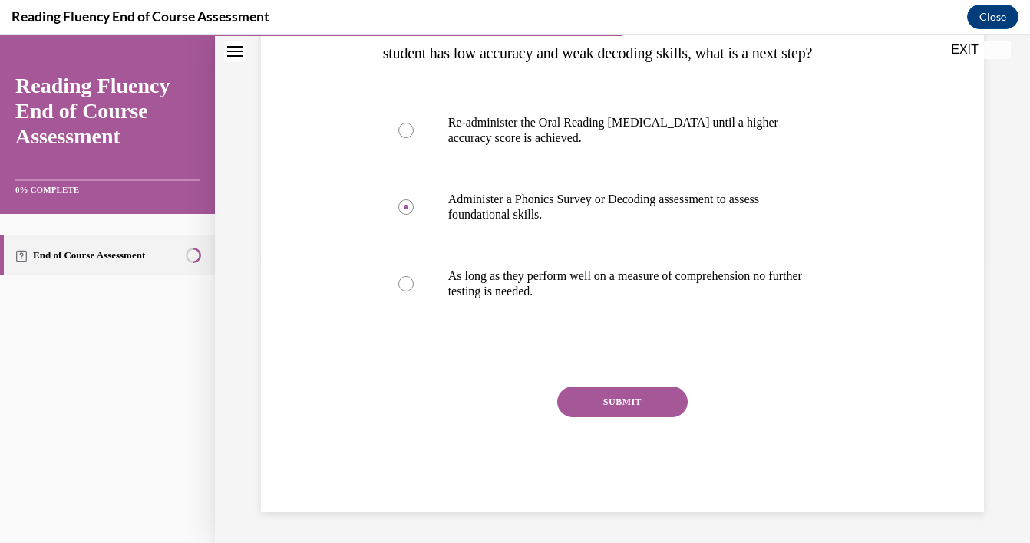
click at [620, 401] on button "SUBMIT" at bounding box center [622, 402] width 131 height 31
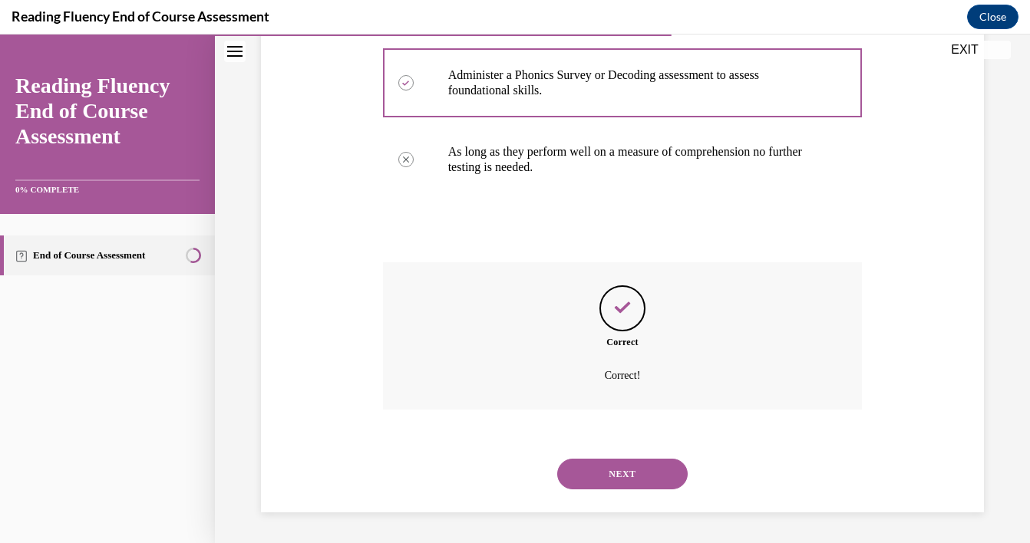
scroll to position [441, 0]
click at [633, 460] on button "NEXT" at bounding box center [622, 474] width 131 height 31
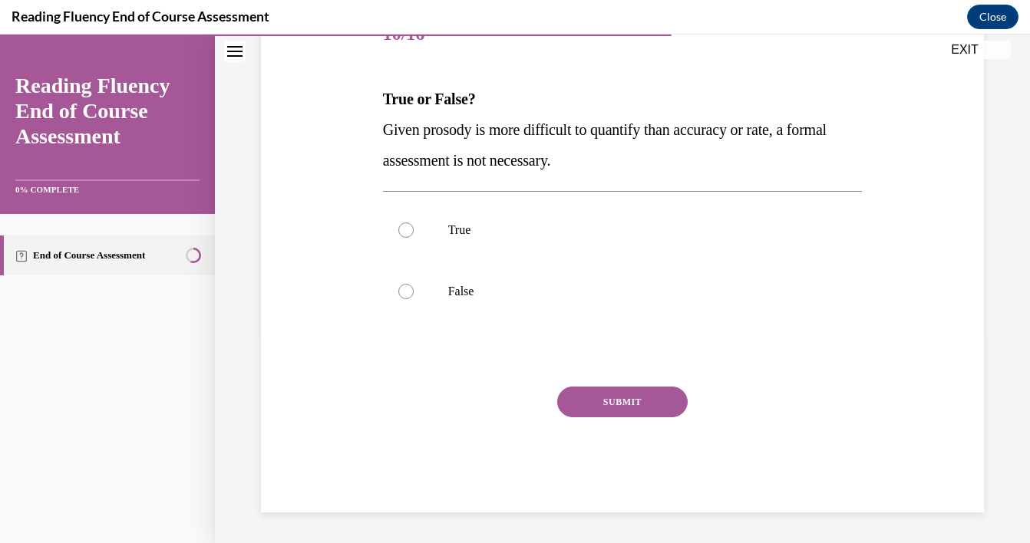
scroll to position [170, 0]
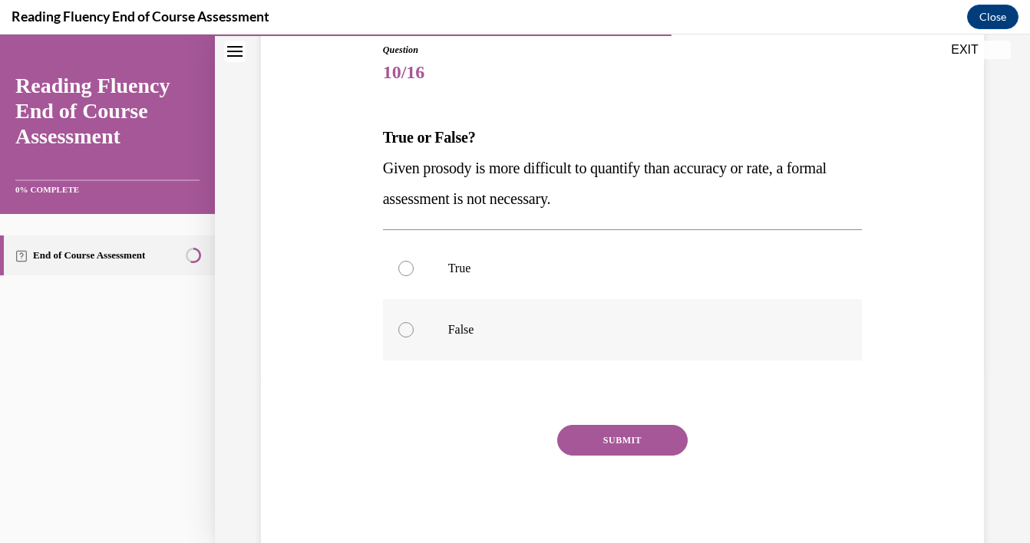
click at [431, 331] on label "False" at bounding box center [623, 329] width 480 height 61
click at [414, 331] on input "False" at bounding box center [405, 329] width 15 height 15
radio input "true"
click at [594, 428] on button "SUBMIT" at bounding box center [622, 440] width 131 height 31
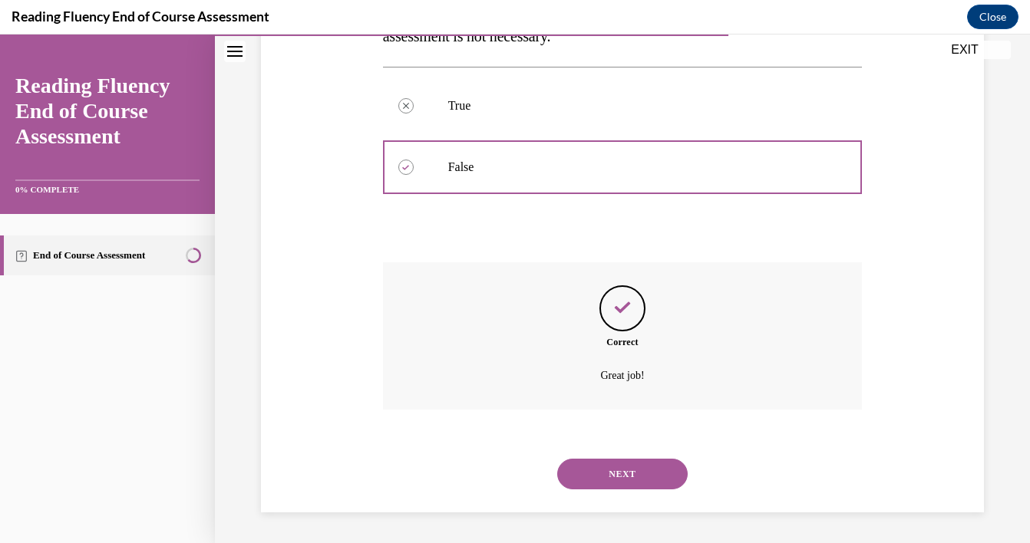
click at [627, 471] on button "NEXT" at bounding box center [622, 474] width 131 height 31
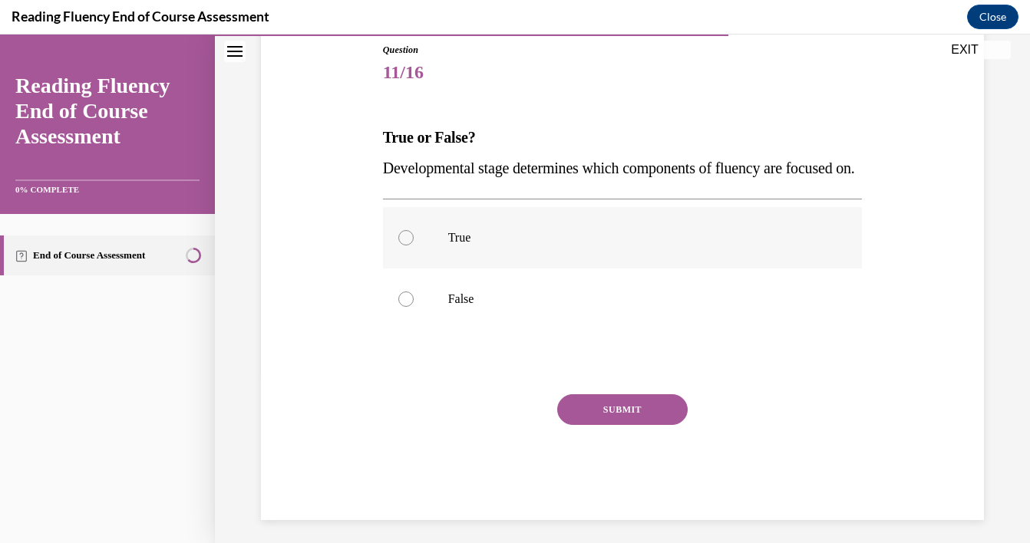
click at [462, 246] on p "True" at bounding box center [636, 237] width 376 height 15
click at [414, 246] on input "True" at bounding box center [405, 237] width 15 height 15
radio input "true"
click at [579, 425] on button "SUBMIT" at bounding box center [622, 410] width 131 height 31
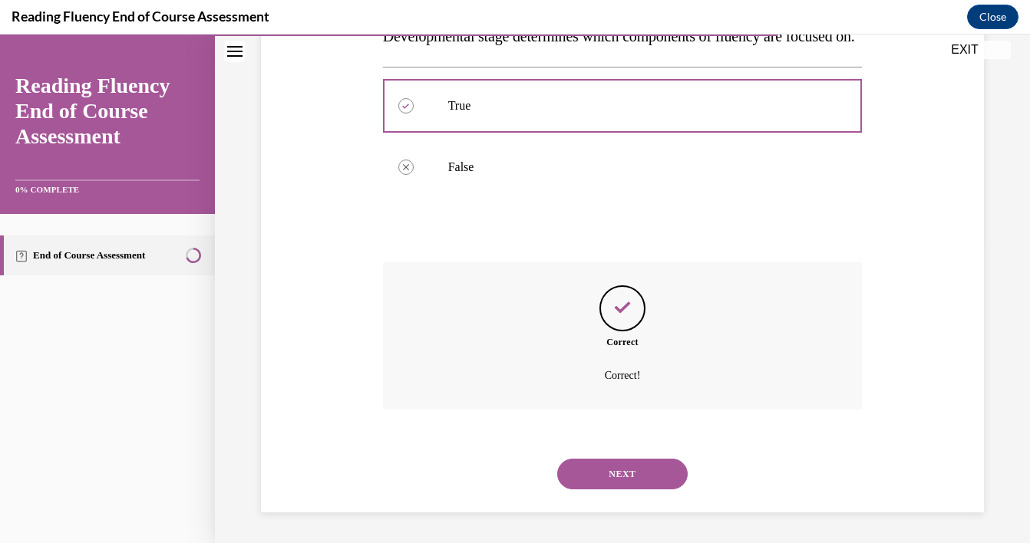
click at [623, 469] on button "NEXT" at bounding box center [622, 474] width 131 height 31
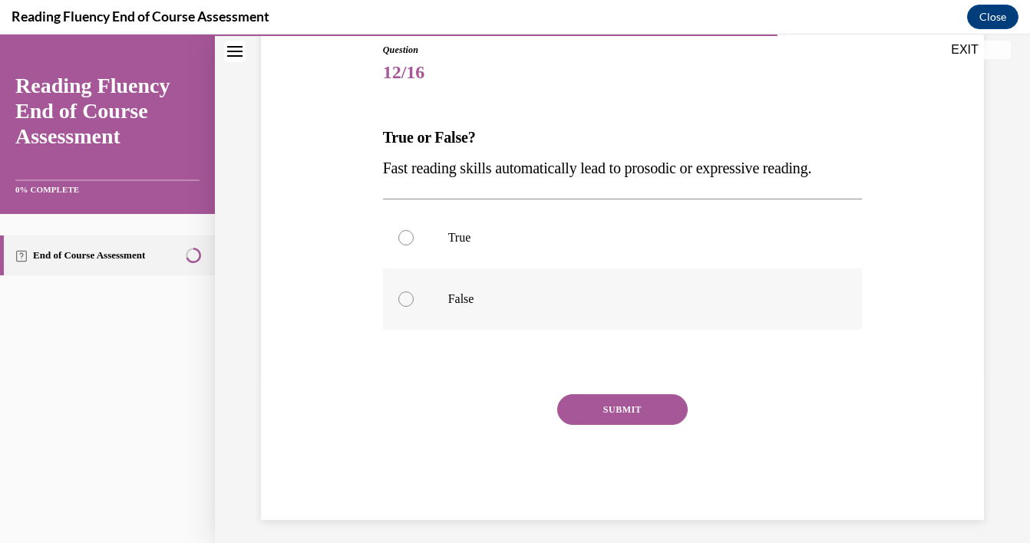
click at [481, 294] on p "False" at bounding box center [636, 299] width 376 height 15
click at [414, 294] on input "False" at bounding box center [405, 299] width 15 height 15
radio input "true"
click at [605, 400] on button "SUBMIT" at bounding box center [622, 410] width 131 height 31
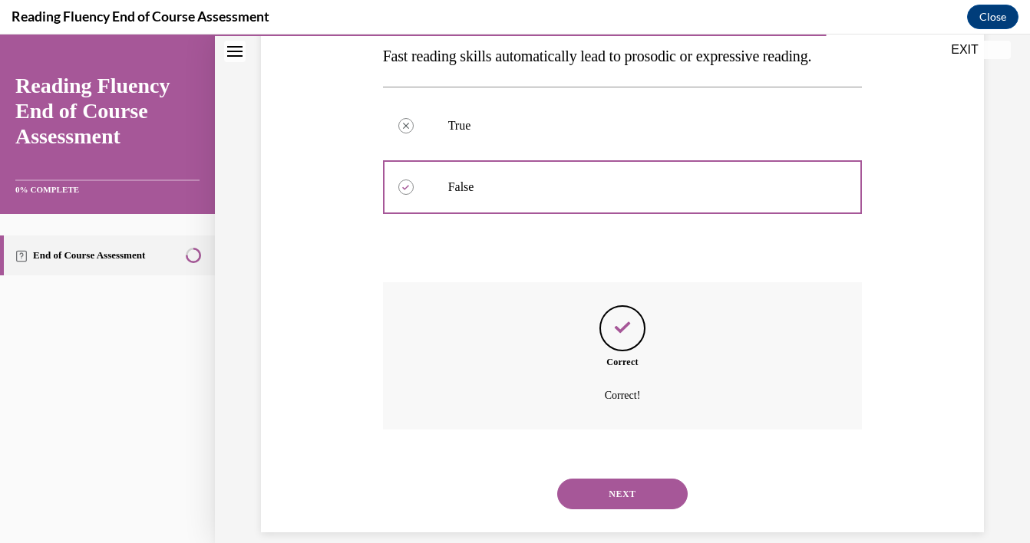
scroll to position [302, 0]
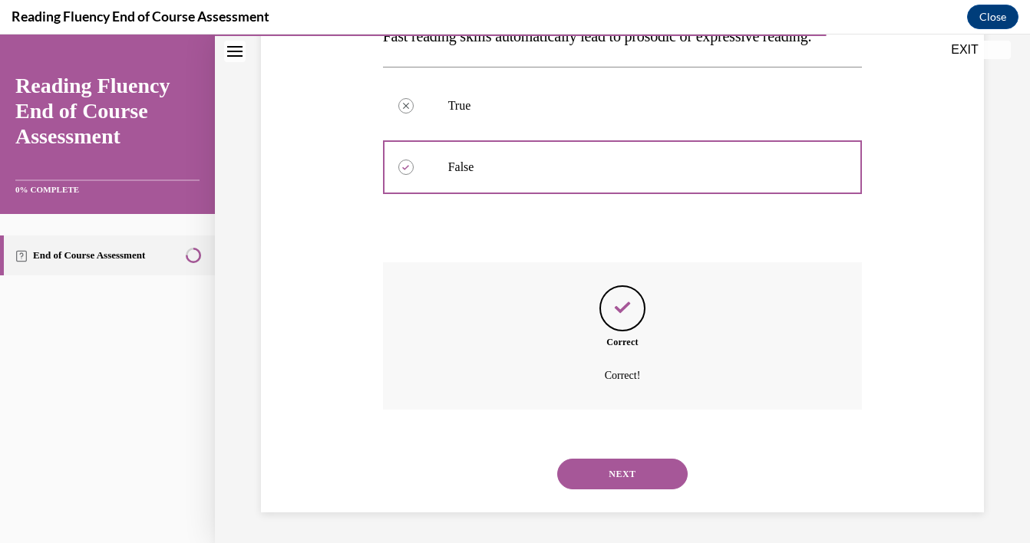
click at [633, 465] on button "NEXT" at bounding box center [622, 474] width 131 height 31
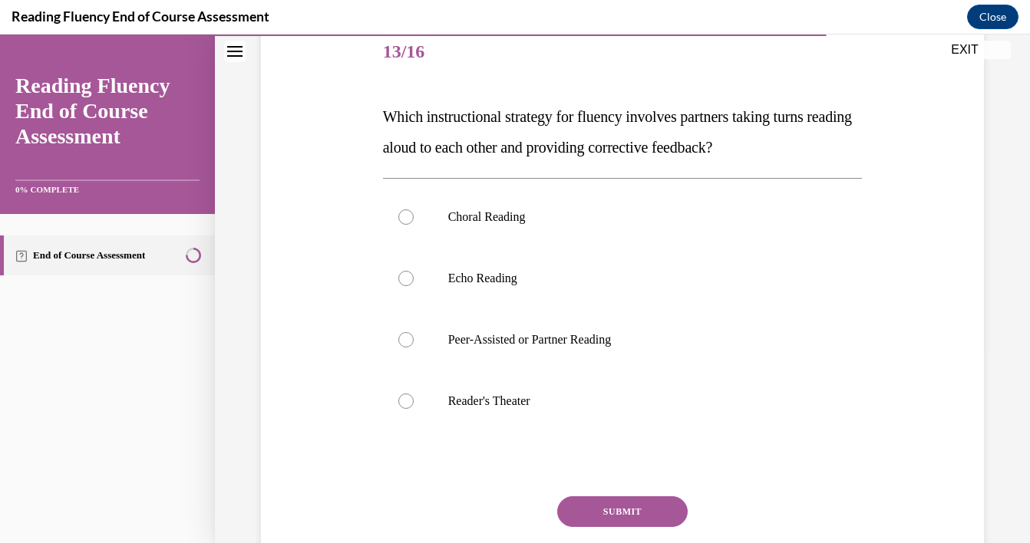
scroll to position [216, 0]
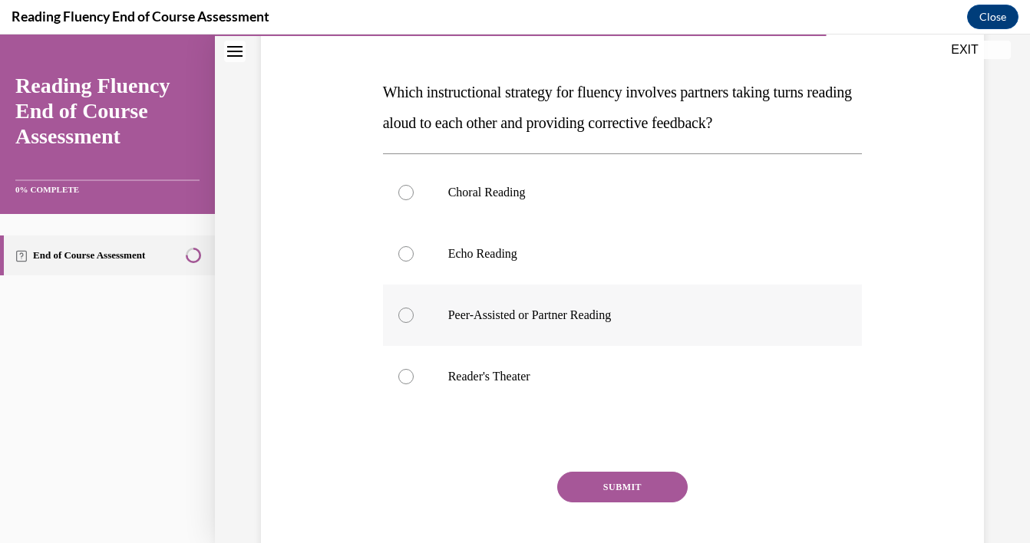
click at [501, 327] on label "Peer-Assisted or Partner Reading" at bounding box center [623, 315] width 480 height 61
click at [414, 323] on input "Peer-Assisted or Partner Reading" at bounding box center [405, 315] width 15 height 15
radio input "true"
click at [613, 477] on button "SUBMIT" at bounding box center [622, 487] width 131 height 31
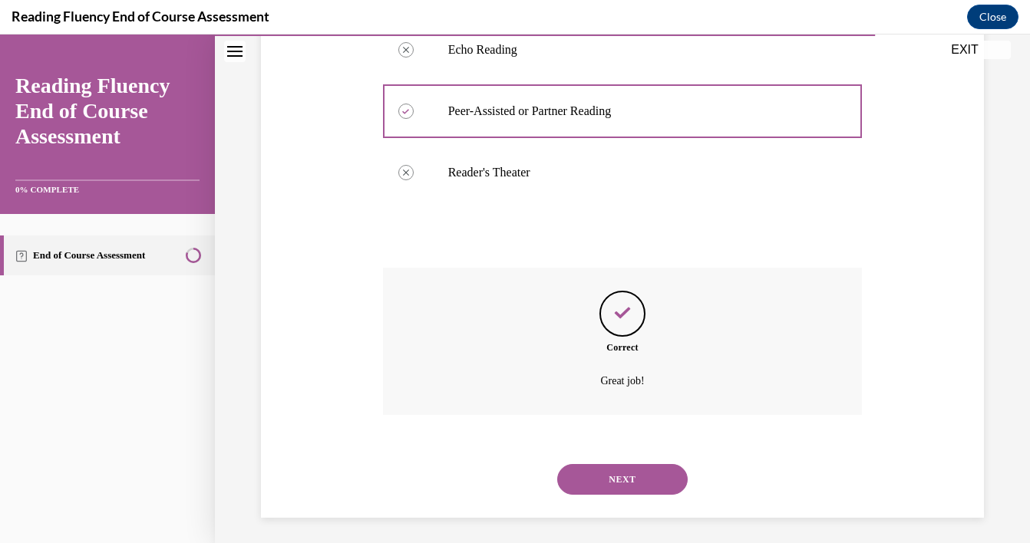
scroll to position [425, 0]
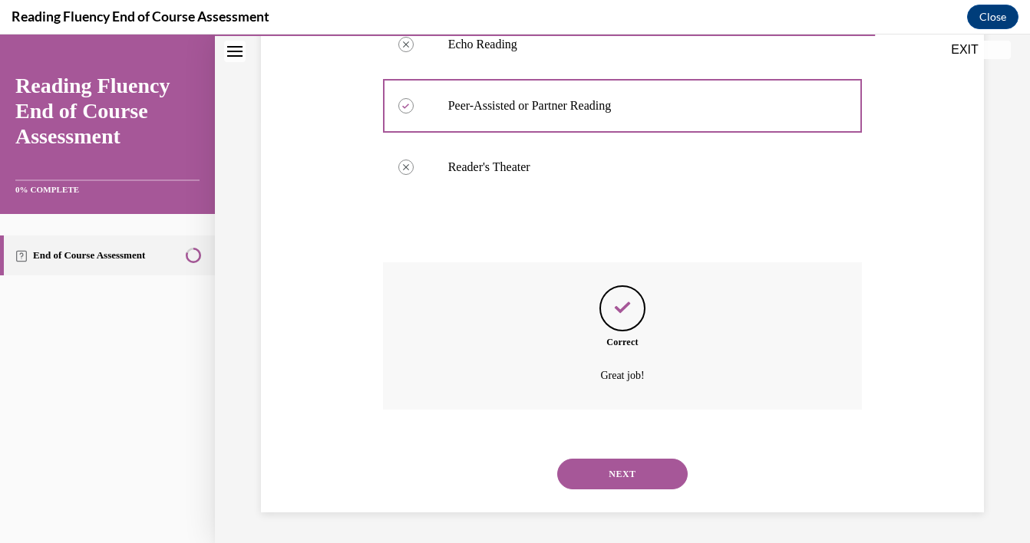
click at [613, 477] on button "NEXT" at bounding box center [622, 474] width 131 height 31
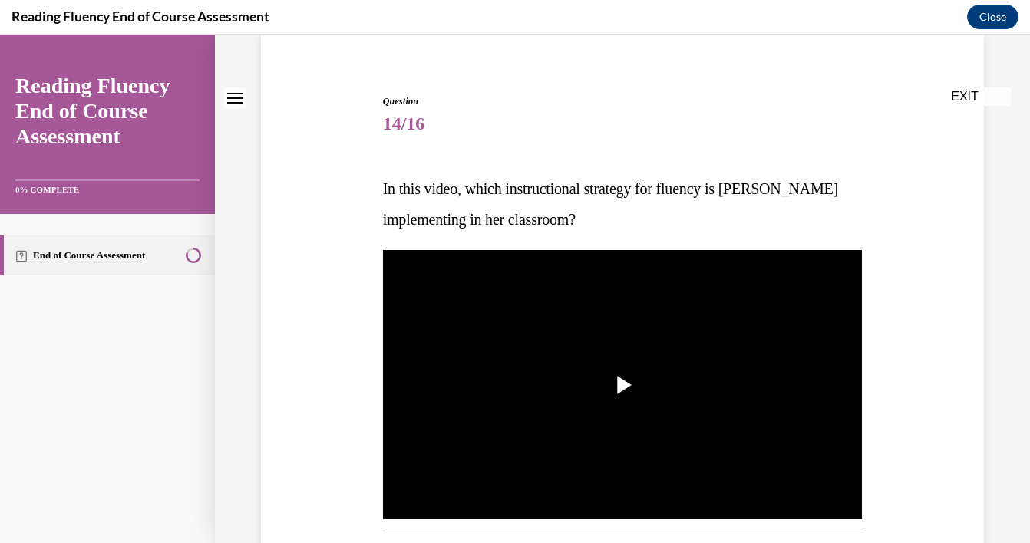
scroll to position [124, 0]
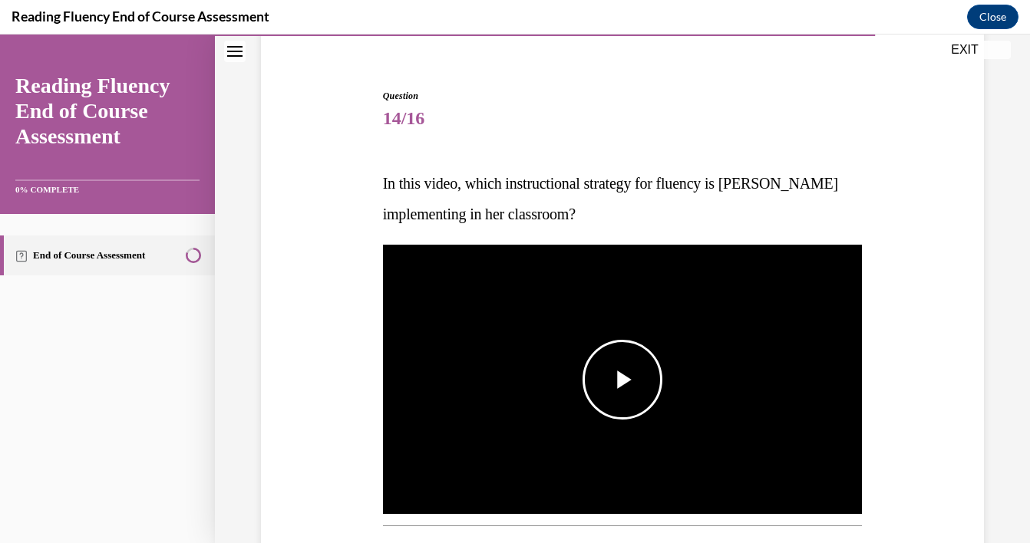
click at [623, 380] on span "Video player" at bounding box center [623, 380] width 0 height 0
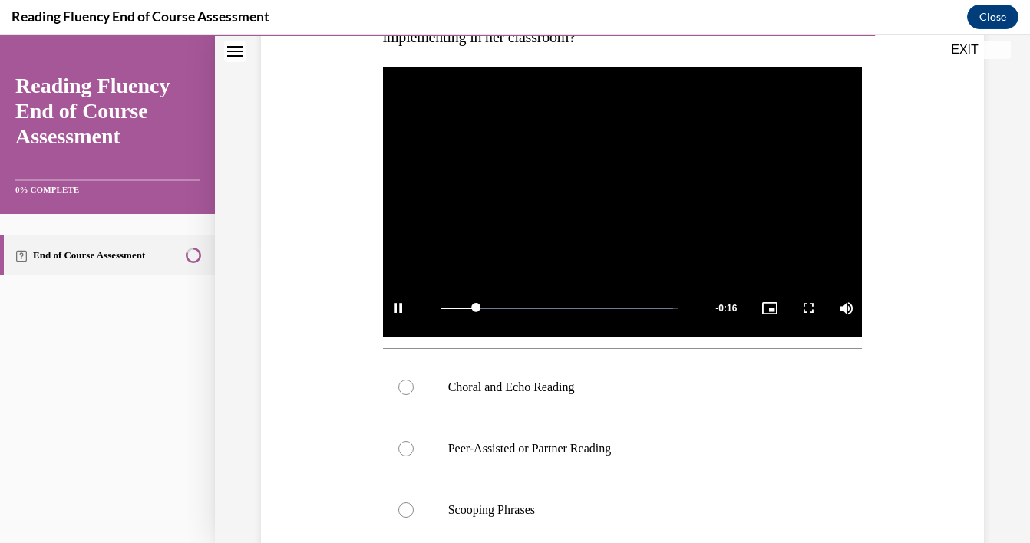
scroll to position [419, 0]
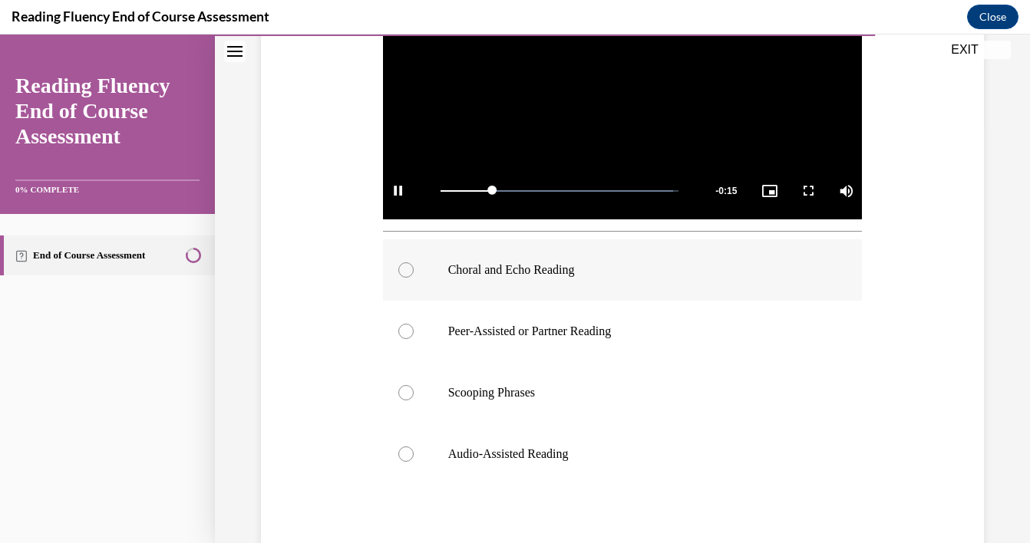
click at [564, 266] on p "Choral and Echo Reading" at bounding box center [636, 270] width 376 height 15
click at [414, 266] on input "Choral and Echo Reading" at bounding box center [405, 270] width 15 height 15
radio input "true"
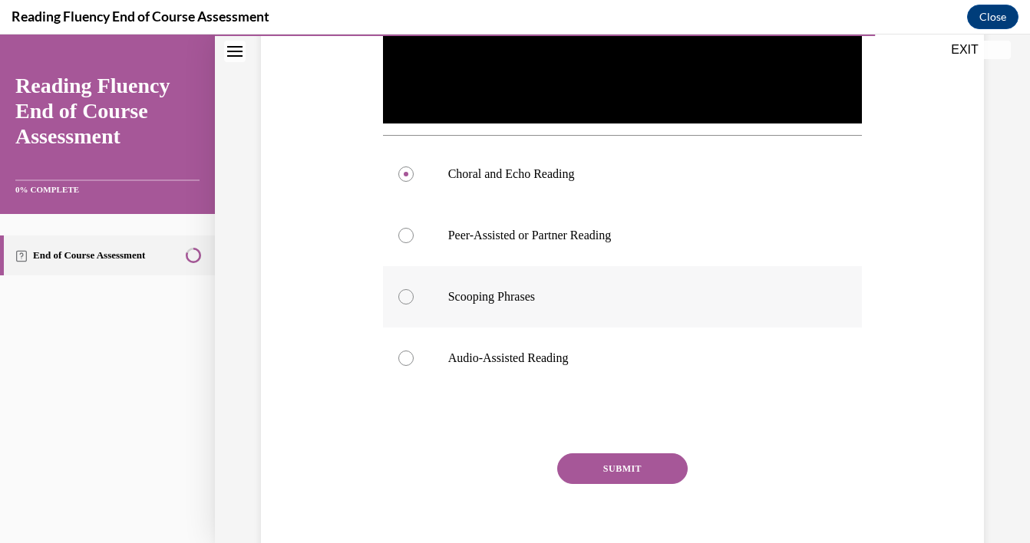
scroll to position [522, 0]
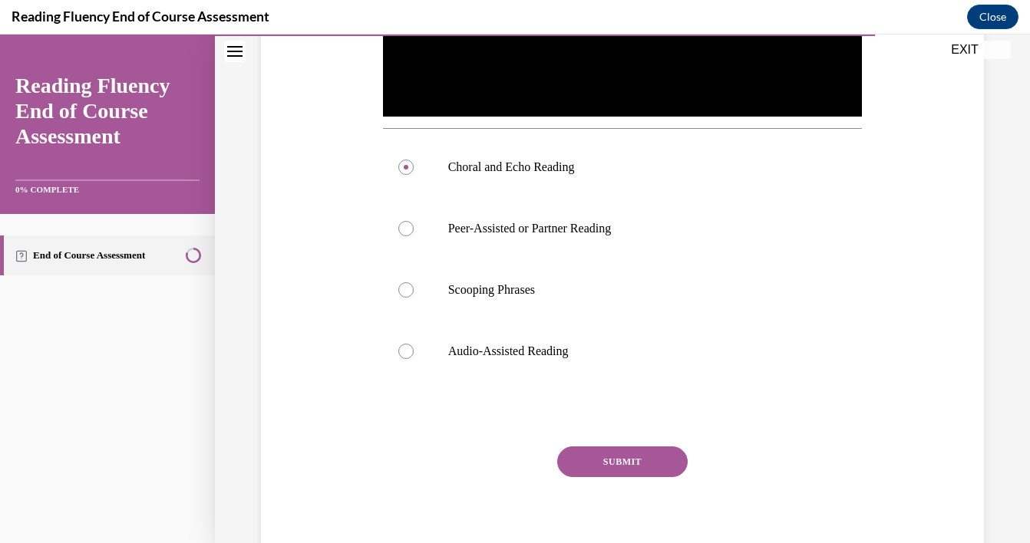
click at [665, 481] on div "SUBMIT" at bounding box center [623, 485] width 480 height 77
click at [662, 458] on button "SUBMIT" at bounding box center [622, 462] width 131 height 31
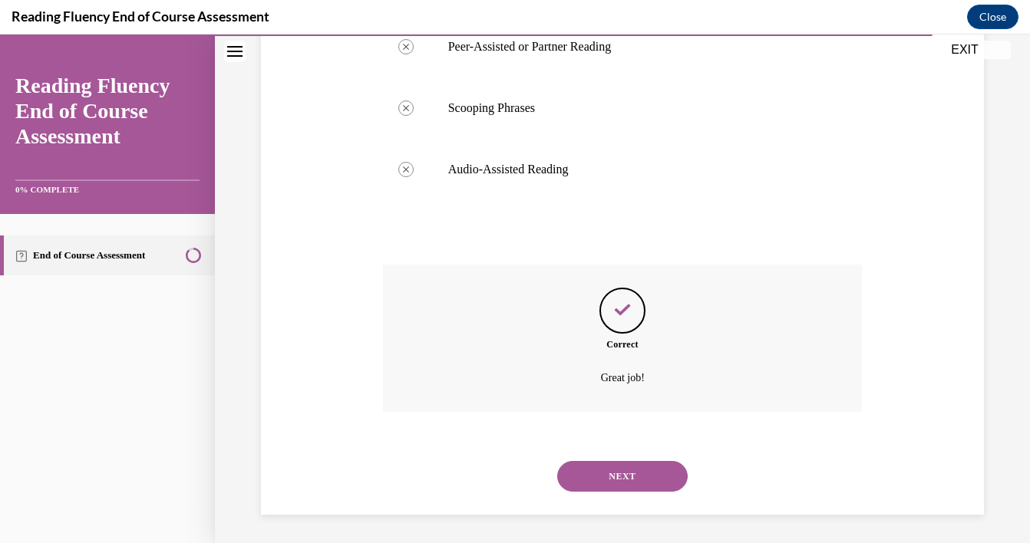
scroll to position [706, 0]
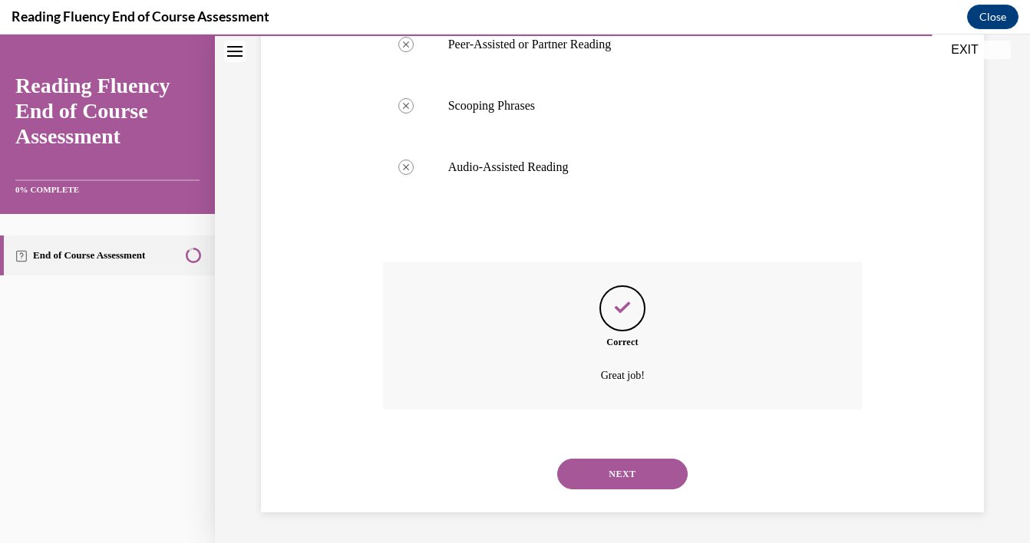
click at [663, 477] on button "NEXT" at bounding box center [622, 474] width 131 height 31
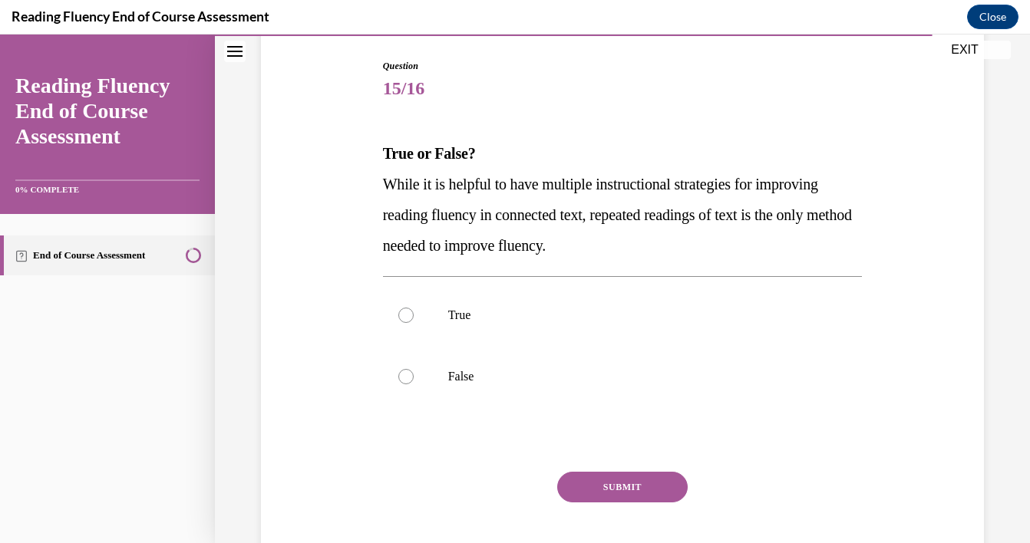
scroll to position [155, 0]
click at [447, 382] on label "False" at bounding box center [623, 375] width 480 height 61
click at [414, 382] on input "False" at bounding box center [405, 375] width 15 height 15
radio input "true"
click at [593, 486] on button "SUBMIT" at bounding box center [622, 486] width 131 height 31
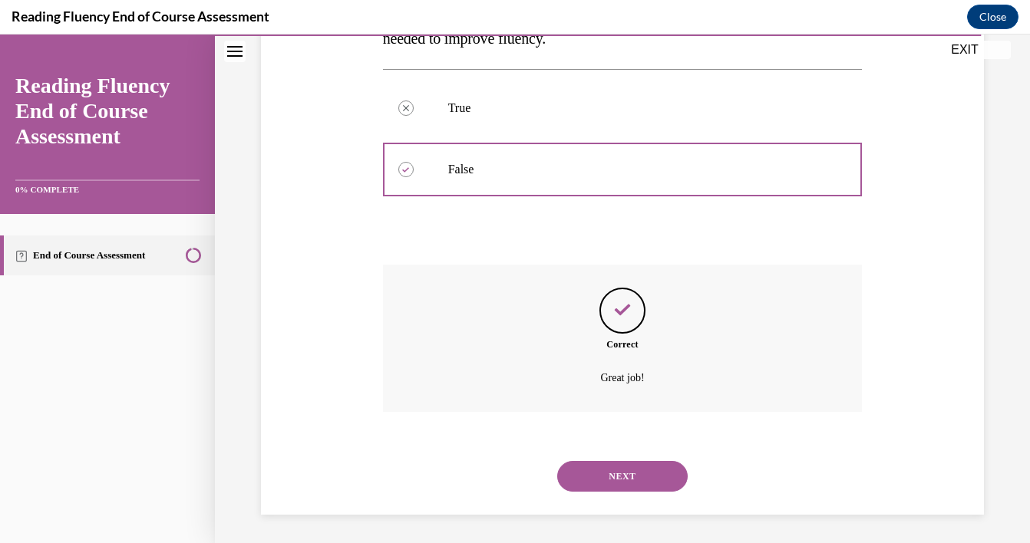
scroll to position [364, 0]
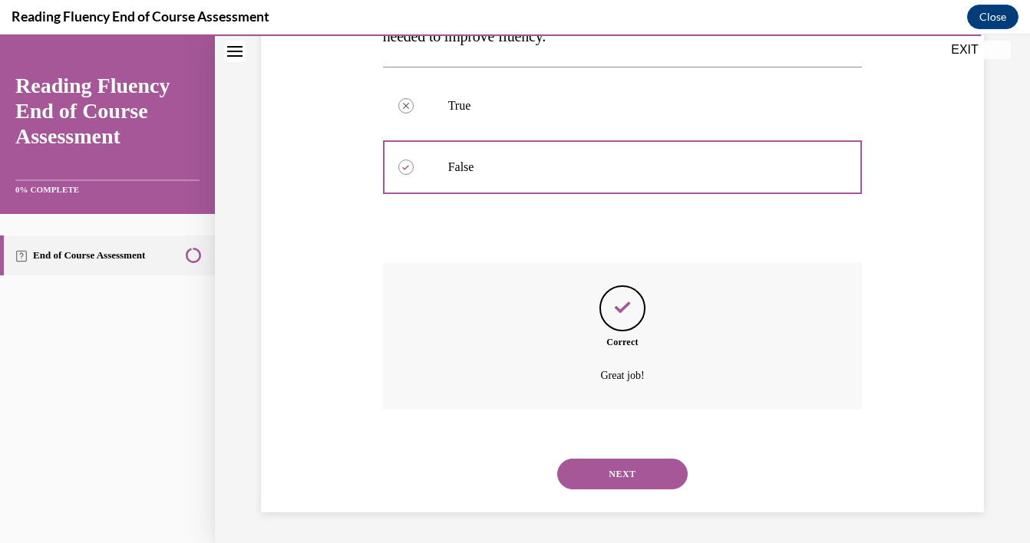
click at [593, 486] on button "NEXT" at bounding box center [622, 474] width 131 height 31
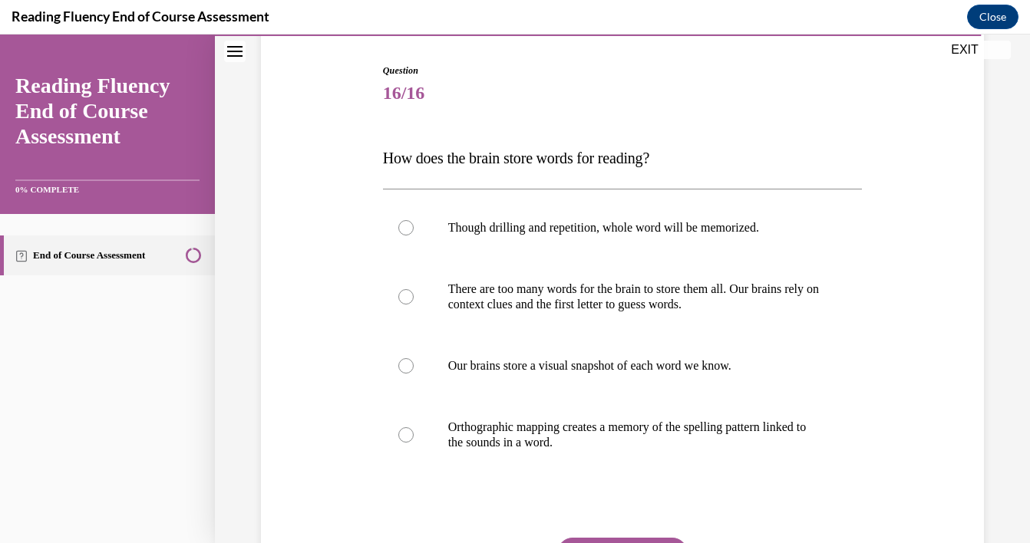
scroll to position [151, 0]
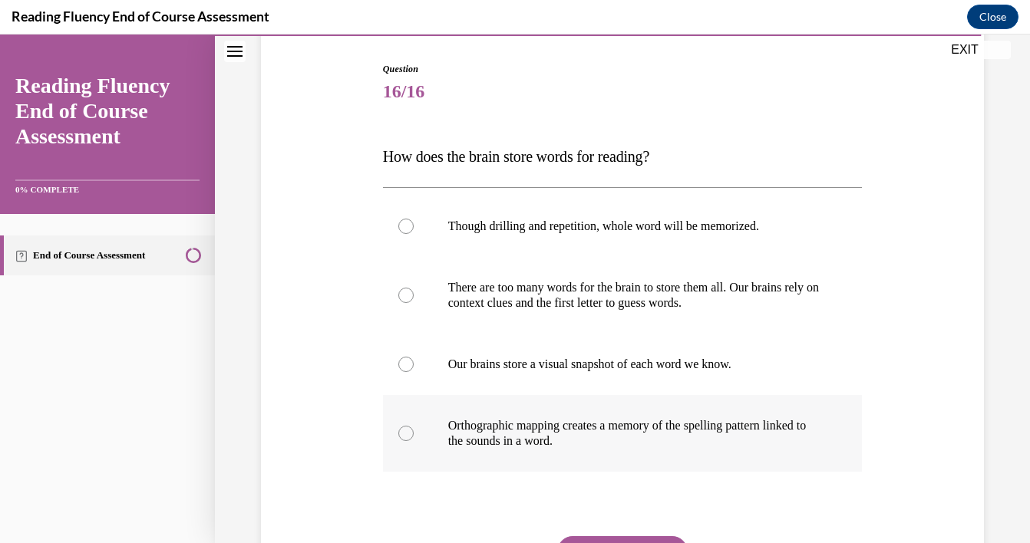
click at [428, 434] on label "Orthographic mapping creates a memory of the spelling pattern linked to the sou…" at bounding box center [623, 433] width 480 height 77
click at [414, 434] on input "Orthographic mapping creates a memory of the spelling pattern linked to the sou…" at bounding box center [405, 433] width 15 height 15
radio input "true"
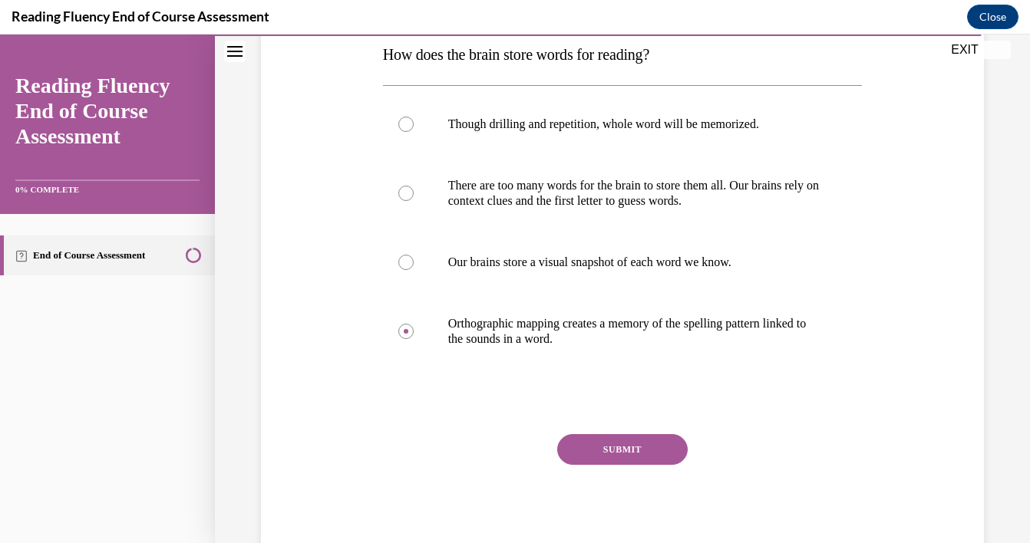
click at [630, 450] on button "SUBMIT" at bounding box center [622, 449] width 131 height 31
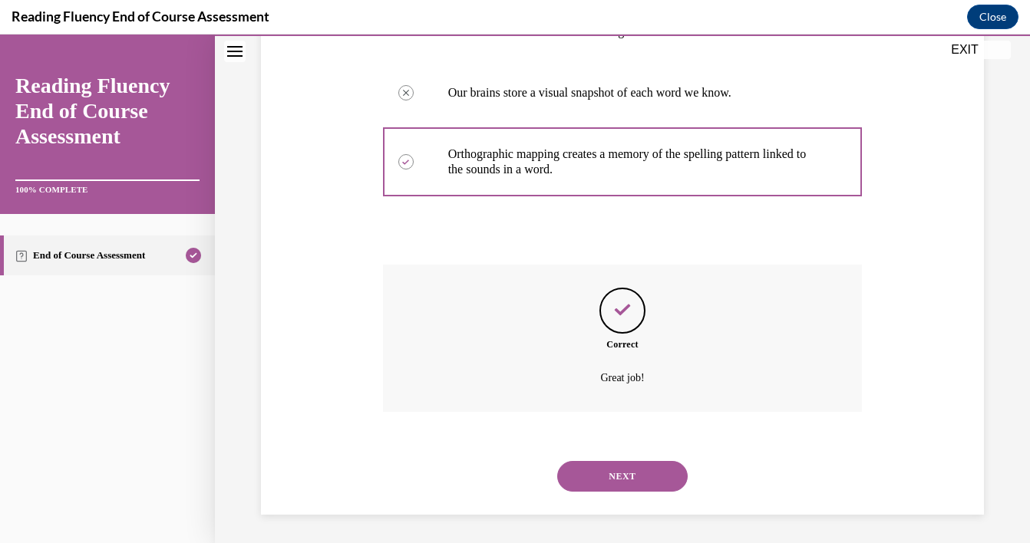
scroll to position [425, 0]
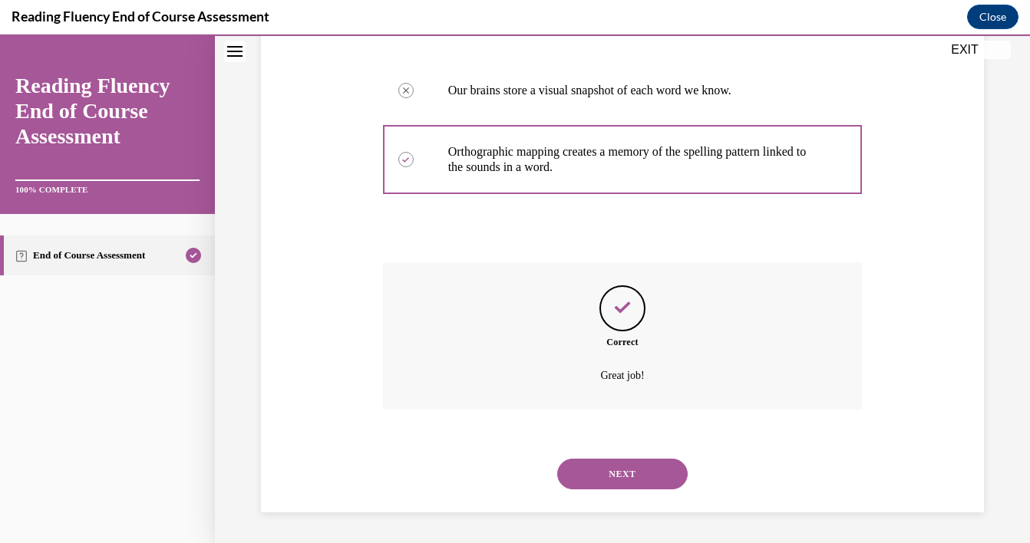
click at [630, 468] on button "NEXT" at bounding box center [622, 474] width 131 height 31
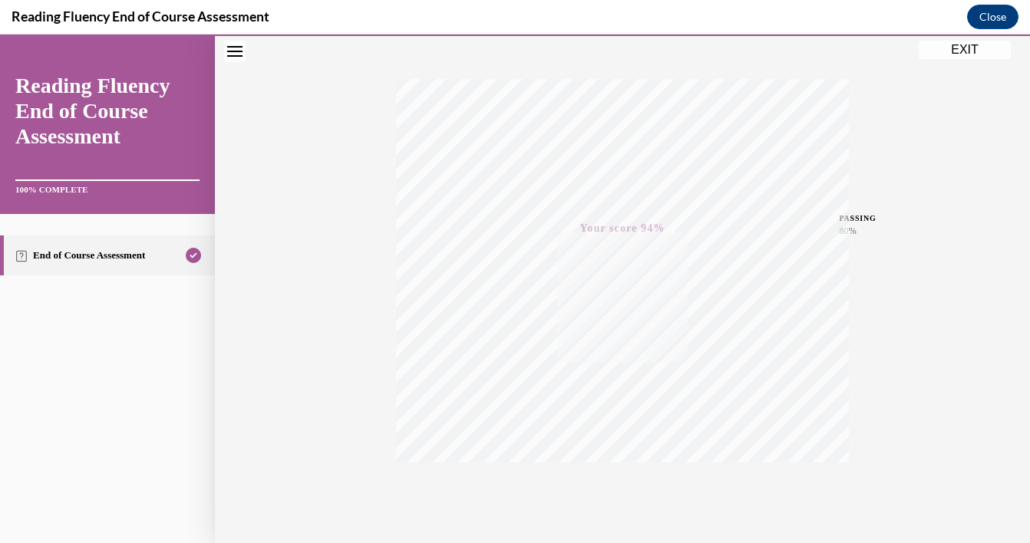
scroll to position [278, 0]
click at [968, 55] on button "EXIT" at bounding box center [965, 50] width 92 height 18
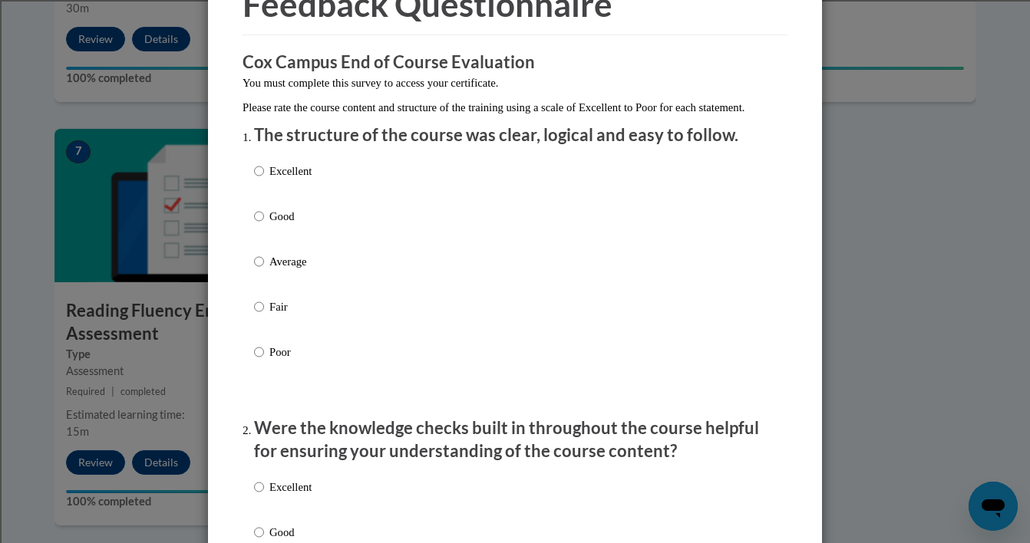
scroll to position [91, 0]
click at [342, 183] on div "Excellent Good Average Fair Poor" at bounding box center [515, 279] width 522 height 250
click at [296, 173] on div "Excellent Good Average Fair Poor" at bounding box center [283, 273] width 58 height 238
click at [269, 179] on p "Excellent" at bounding box center [290, 170] width 42 height 17
click at [264, 179] on input "Excellent" at bounding box center [259, 170] width 10 height 17
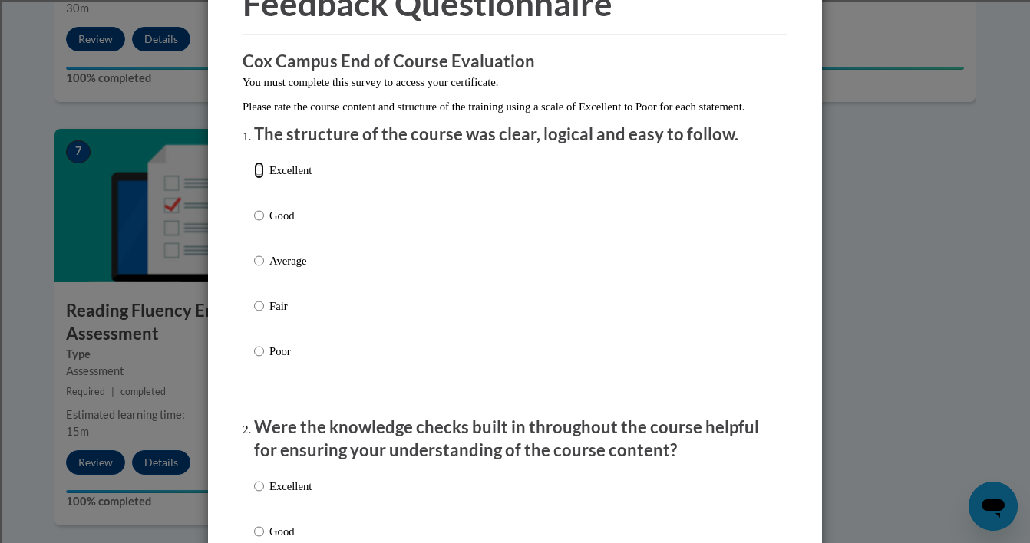
radio input "true"
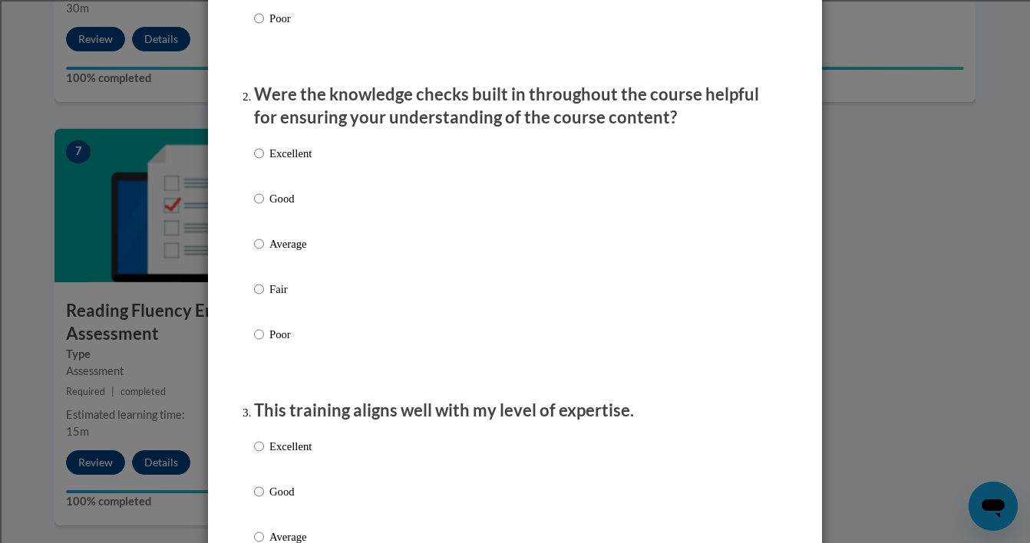
scroll to position [428, 0]
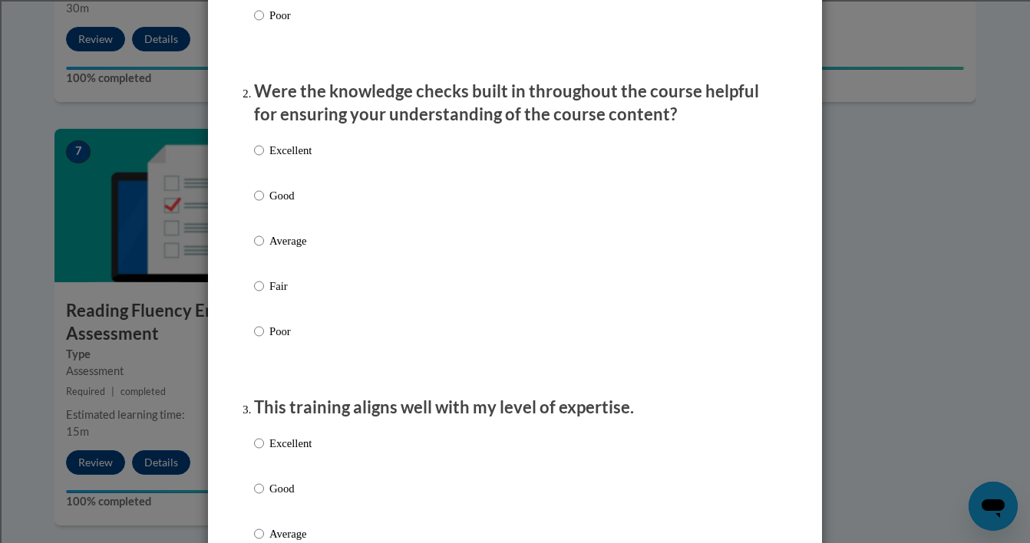
click at [286, 159] on p "Excellent" at bounding box center [290, 150] width 42 height 17
click at [264, 159] on input "Excellent" at bounding box center [259, 150] width 10 height 17
radio input "true"
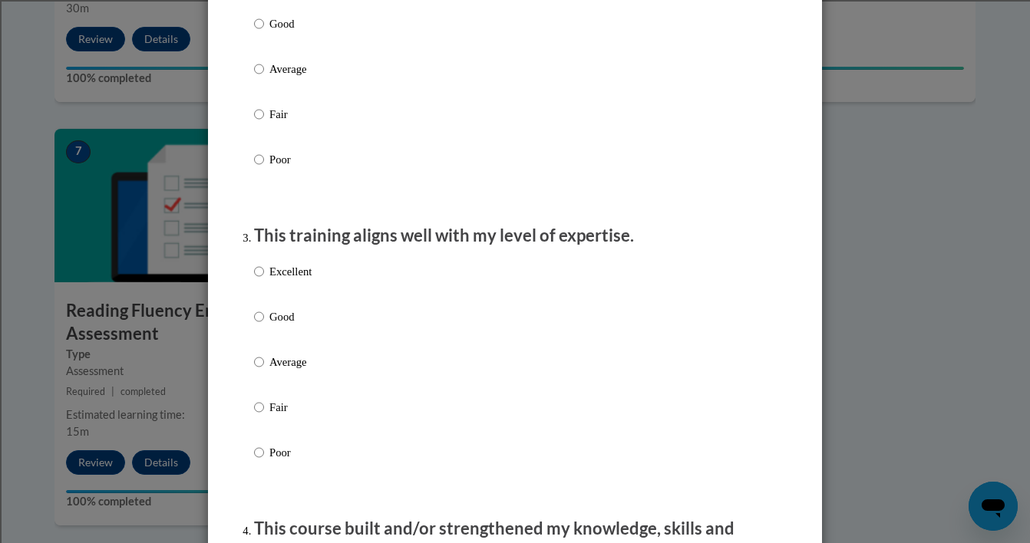
scroll to position [608, 0]
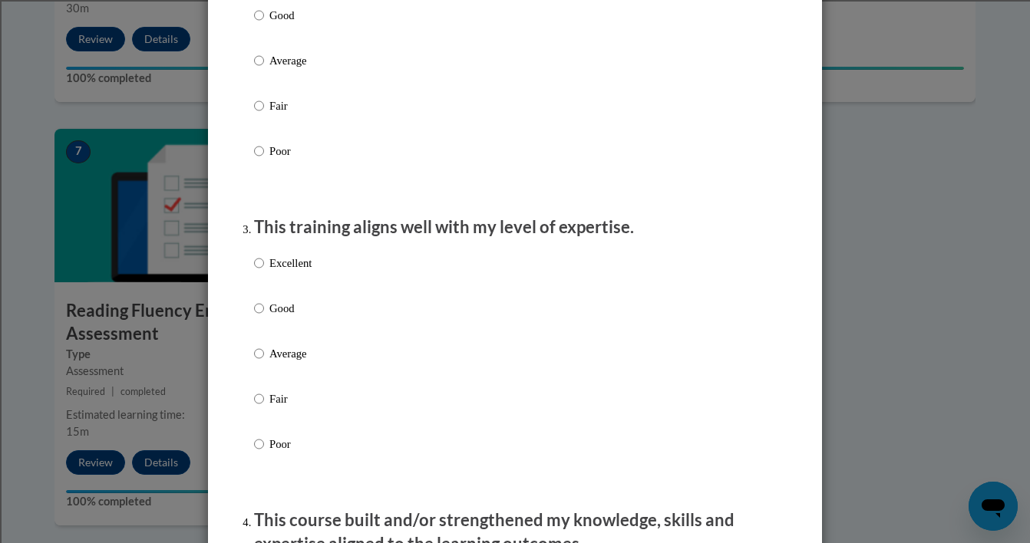
click at [312, 290] on label "Excellent" at bounding box center [283, 275] width 58 height 41
click at [264, 272] on input "Excellent" at bounding box center [259, 263] width 10 height 17
radio input "true"
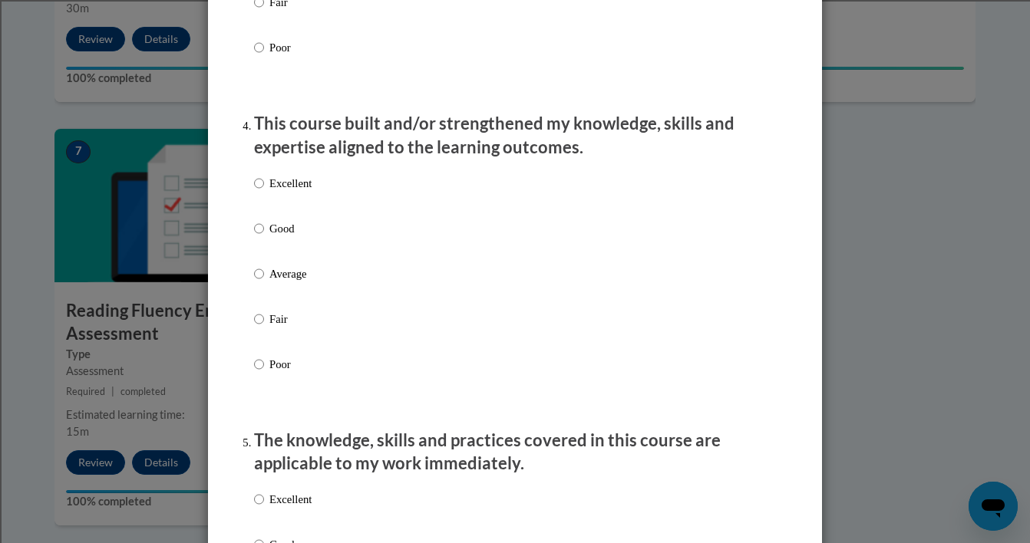
scroll to position [1006, 0]
click at [297, 215] on label "Excellent" at bounding box center [283, 194] width 58 height 41
click at [264, 191] on input "Excellent" at bounding box center [259, 182] width 10 height 17
radio input "true"
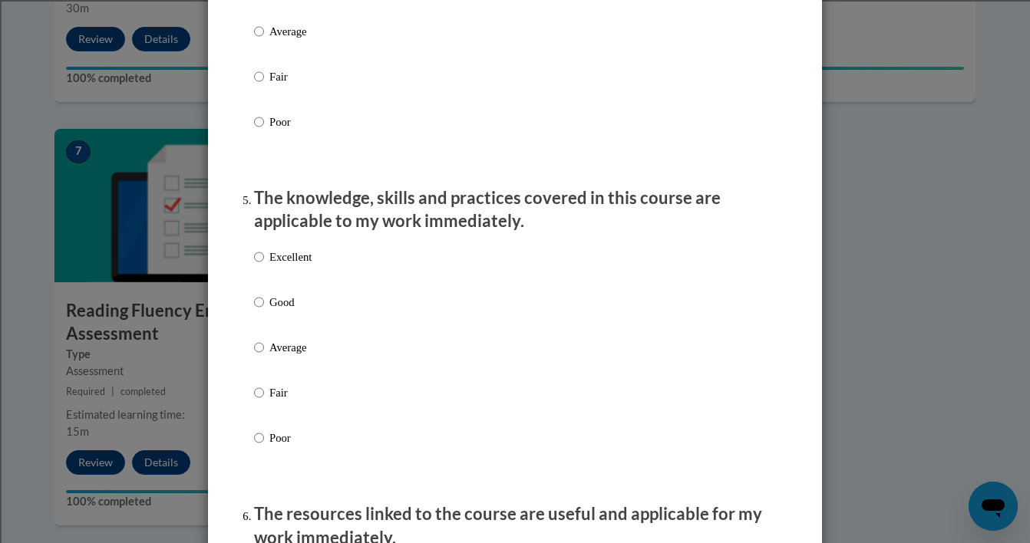
scroll to position [1255, 0]
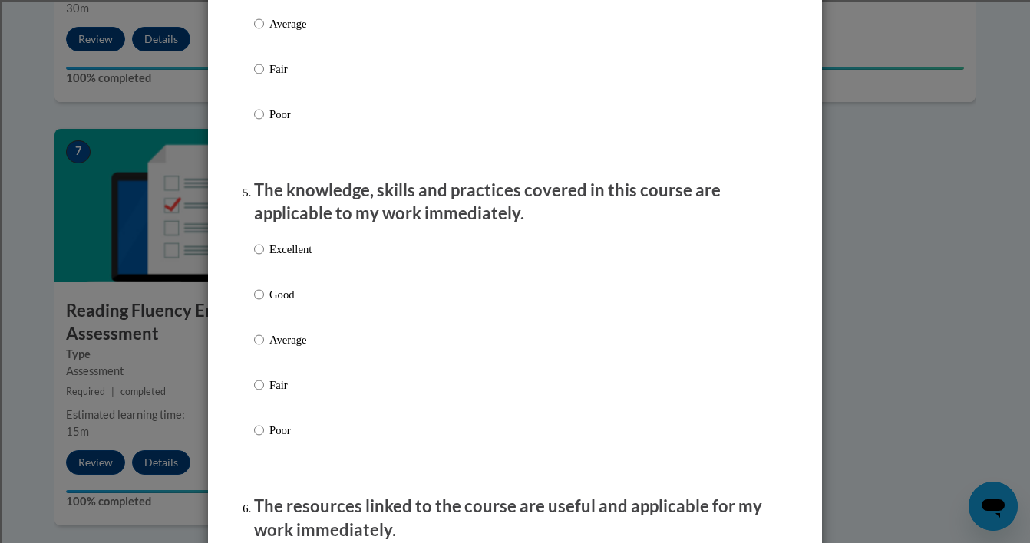
click at [282, 282] on label "Excellent" at bounding box center [283, 261] width 58 height 41
click at [264, 258] on input "Excellent" at bounding box center [259, 249] width 10 height 17
radio input "true"
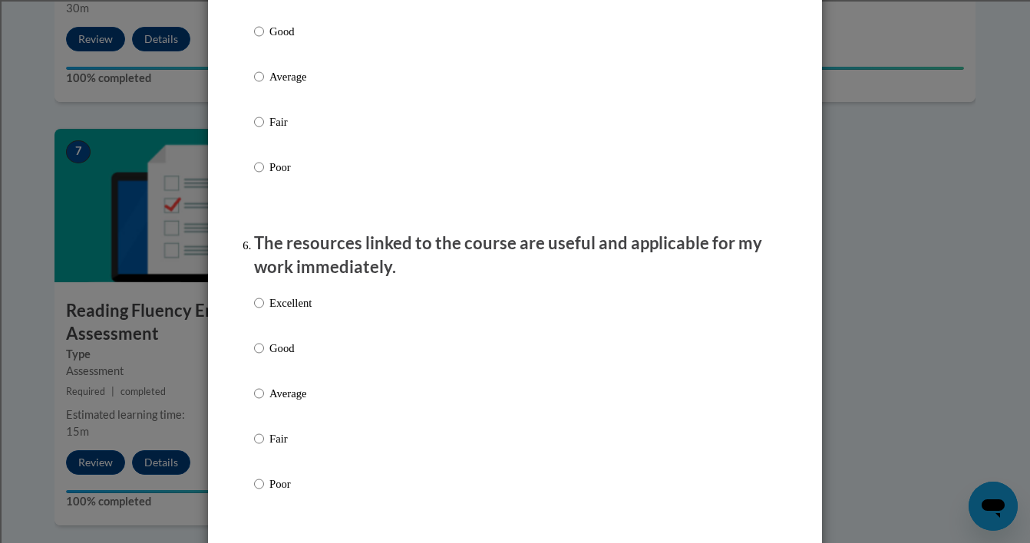
scroll to position [1521, 0]
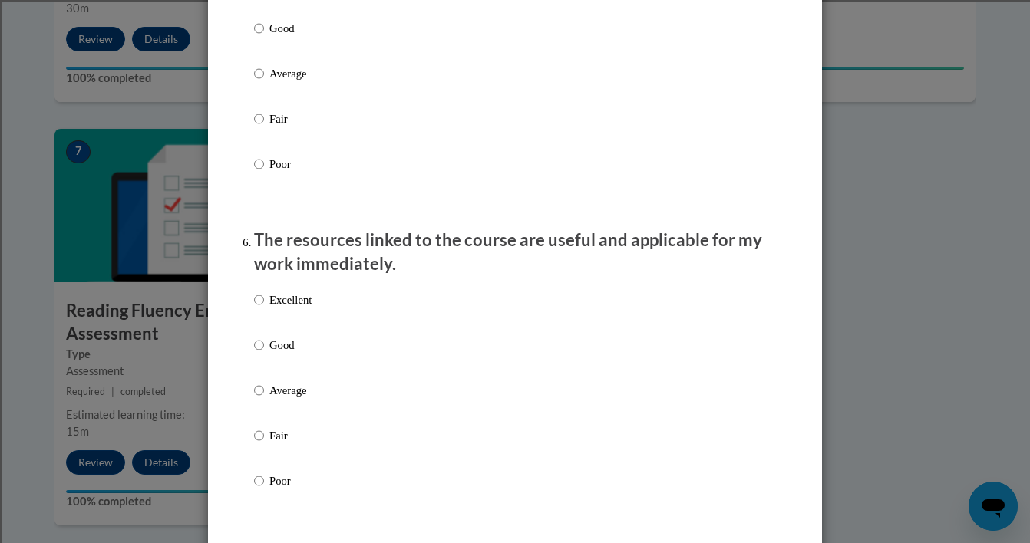
click at [285, 354] on p "Good" at bounding box center [290, 345] width 42 height 17
click at [264, 354] on input "Good" at bounding box center [259, 345] width 10 height 17
radio input "true"
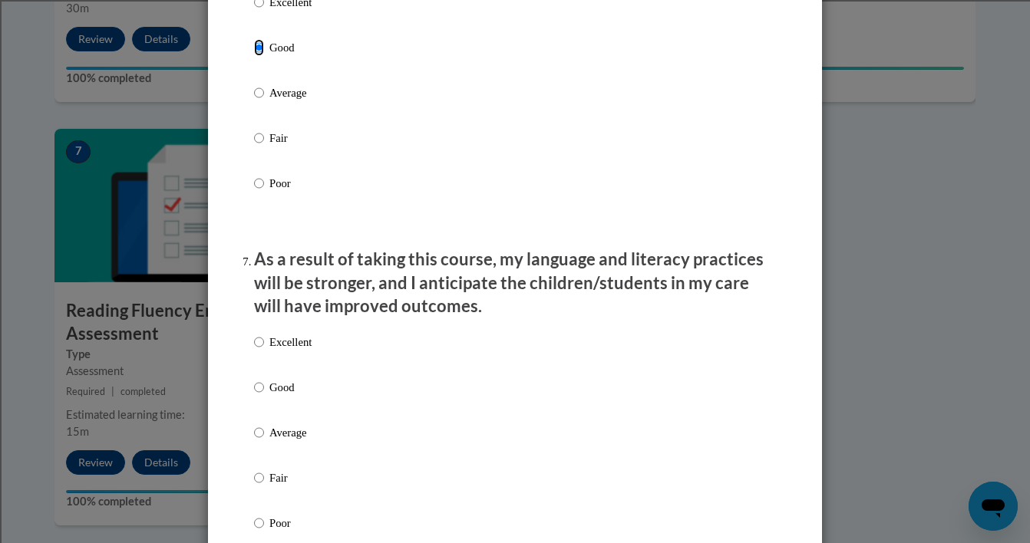
scroll to position [1853, 0]
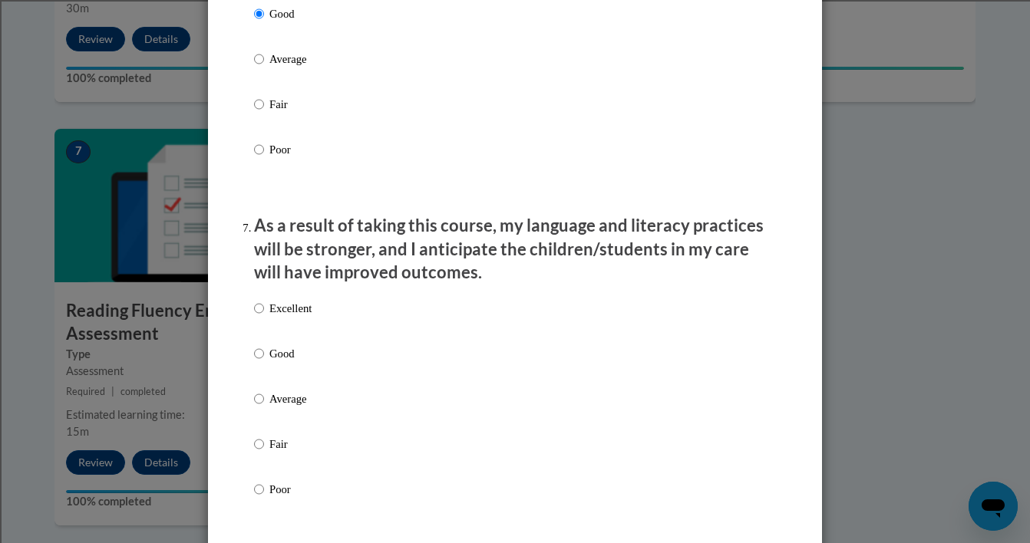
click at [292, 332] on label "Excellent" at bounding box center [283, 320] width 58 height 41
click at [264, 317] on input "Excellent" at bounding box center [259, 308] width 10 height 17
radio input "true"
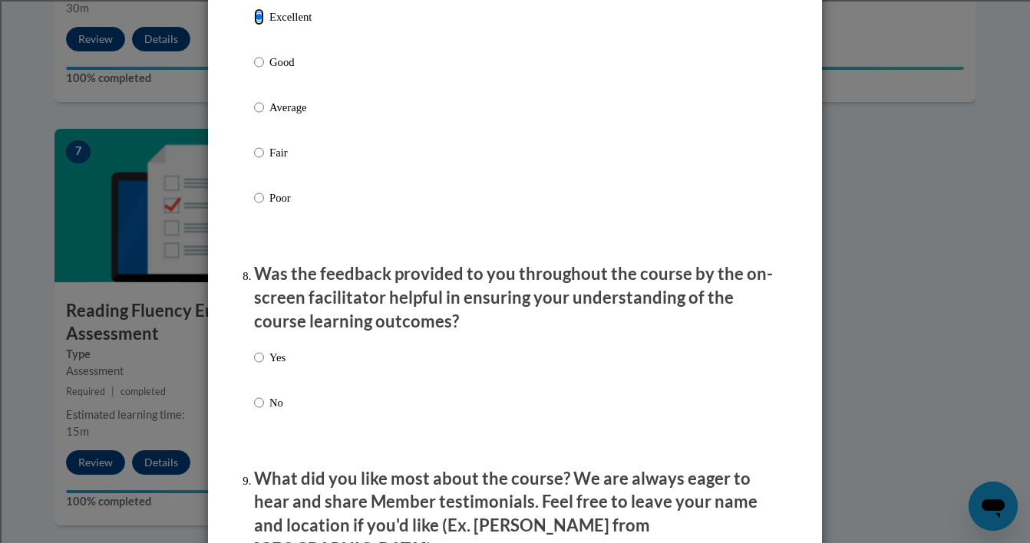
scroll to position [2146, 0]
click at [275, 365] on p "Yes" at bounding box center [277, 357] width 16 height 17
click at [264, 365] on input "Yes" at bounding box center [259, 357] width 10 height 17
radio input "true"
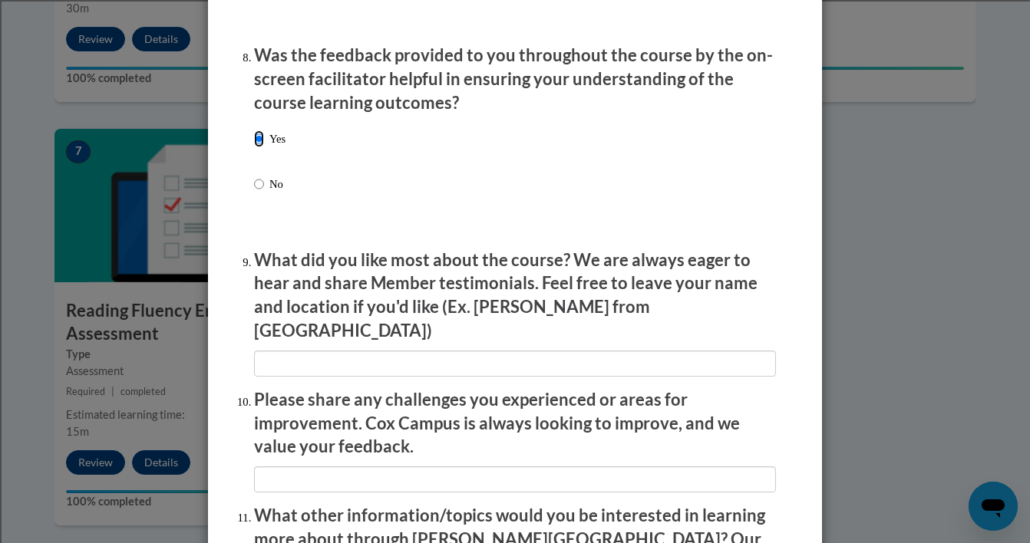
scroll to position [2370, 0]
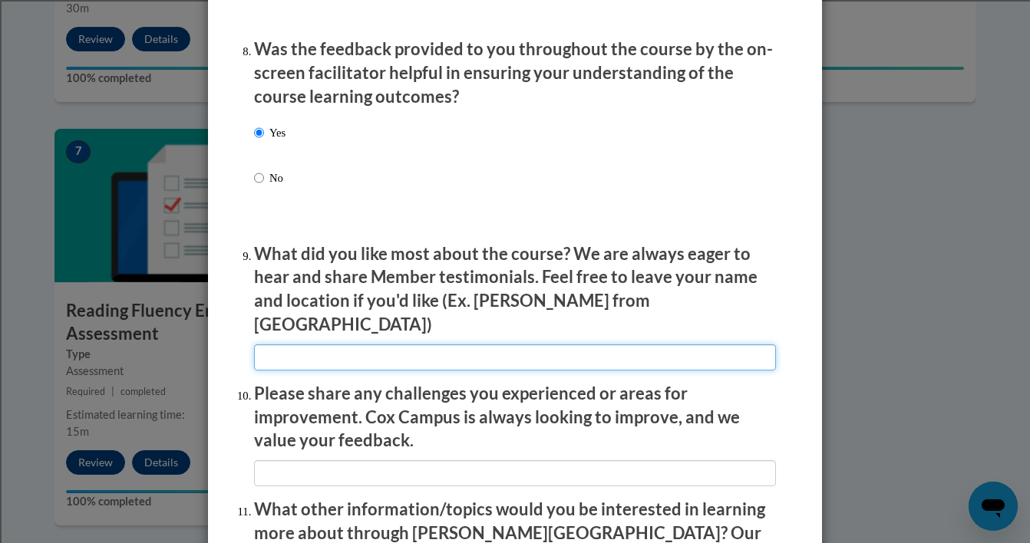
click at [315, 352] on input "textbox" at bounding box center [515, 358] width 522 height 26
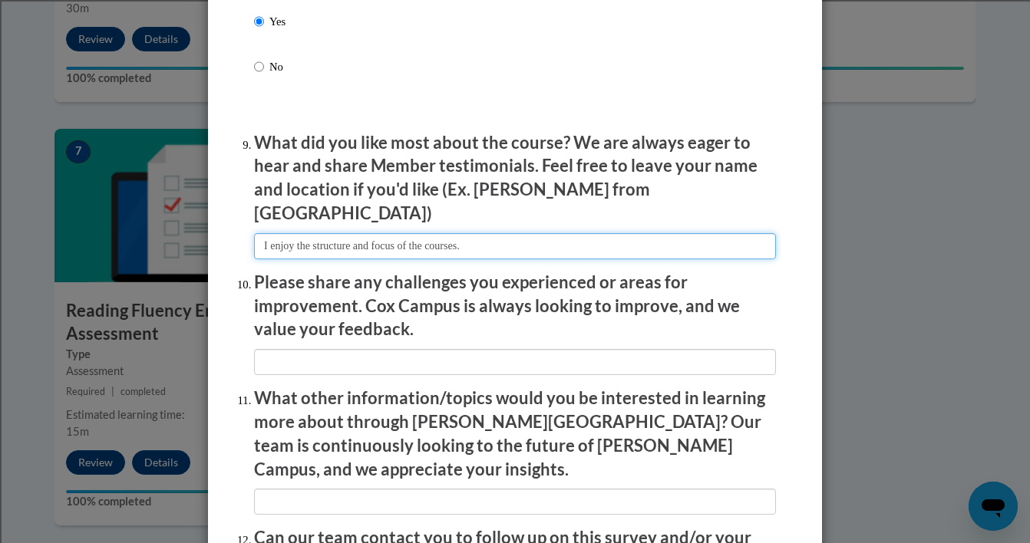
scroll to position [2488, 0]
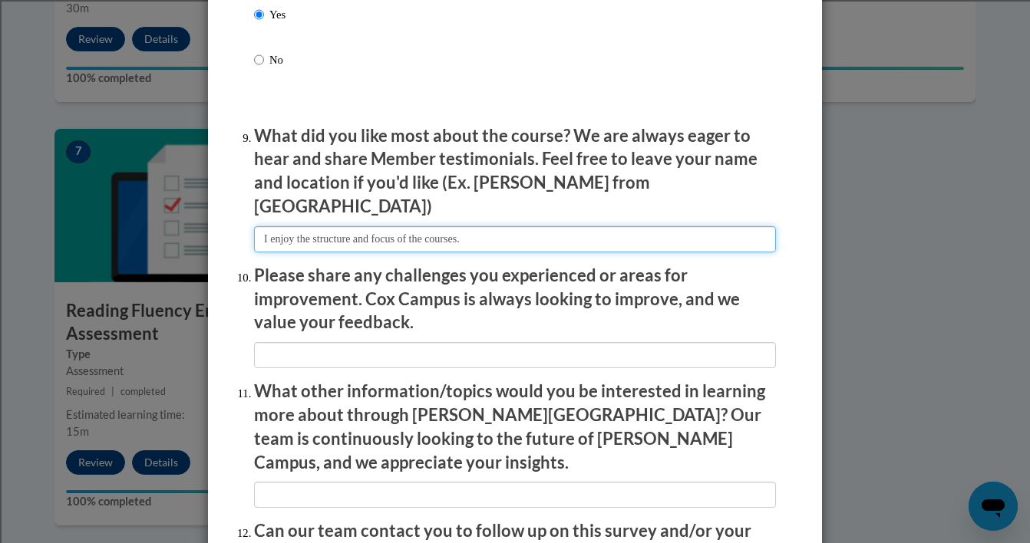
type input "I enjoy the structure and focus of the courses."
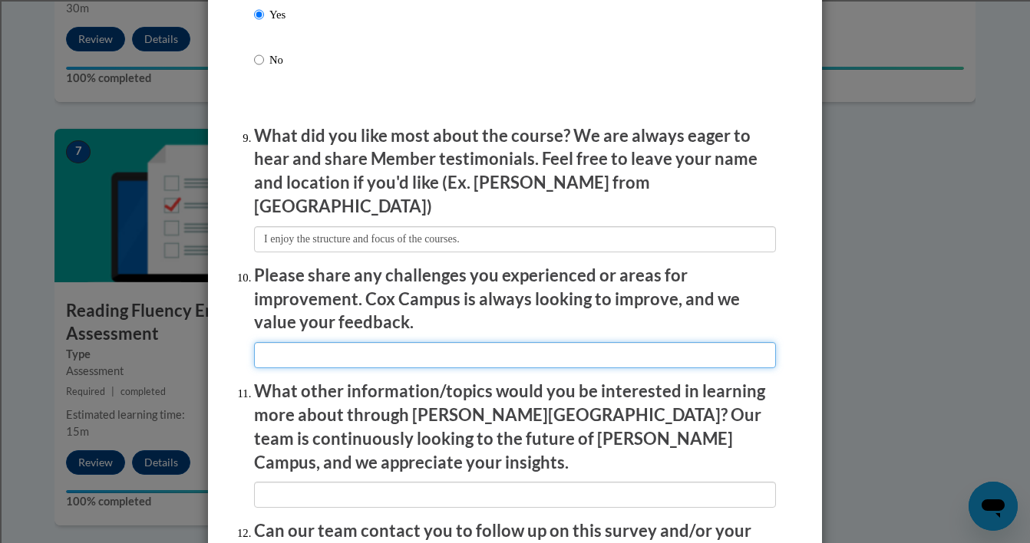
click at [340, 345] on input "textbox" at bounding box center [515, 355] width 522 height 26
type input "T"
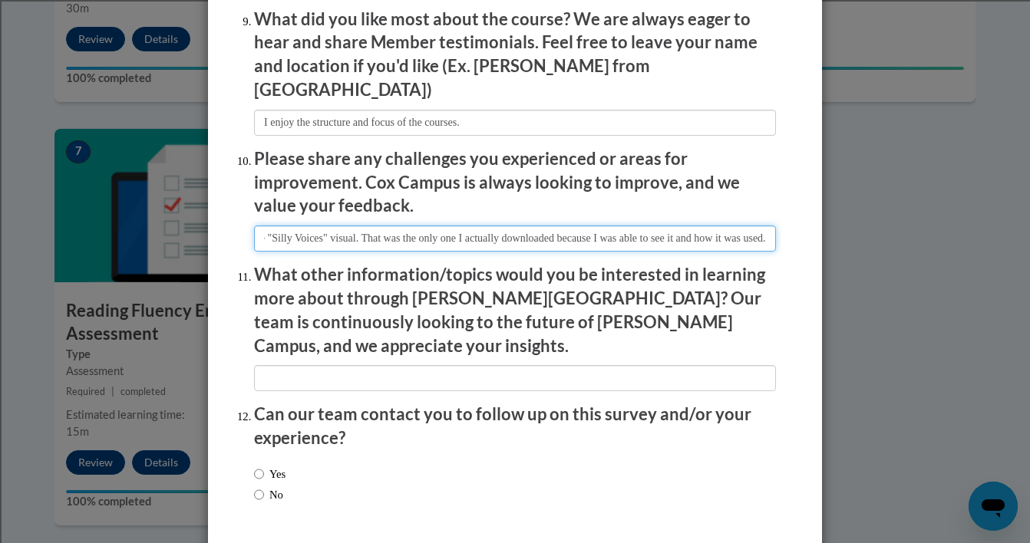
scroll to position [2608, 0]
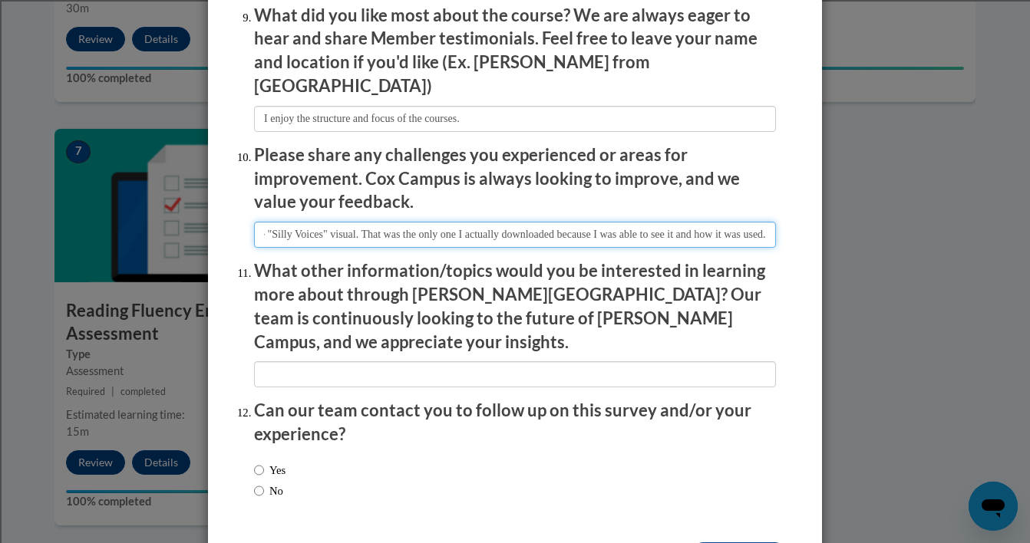
type input "I would like one resource as opposed to multiple because it can become overwhel…"
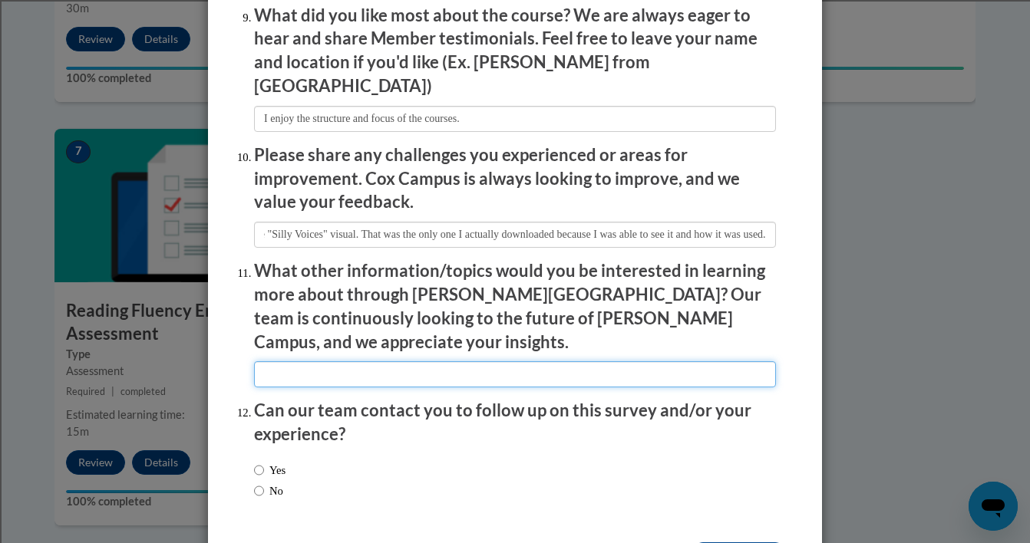
scroll to position [0, 0]
click at [302, 362] on input "textbox" at bounding box center [515, 375] width 522 height 26
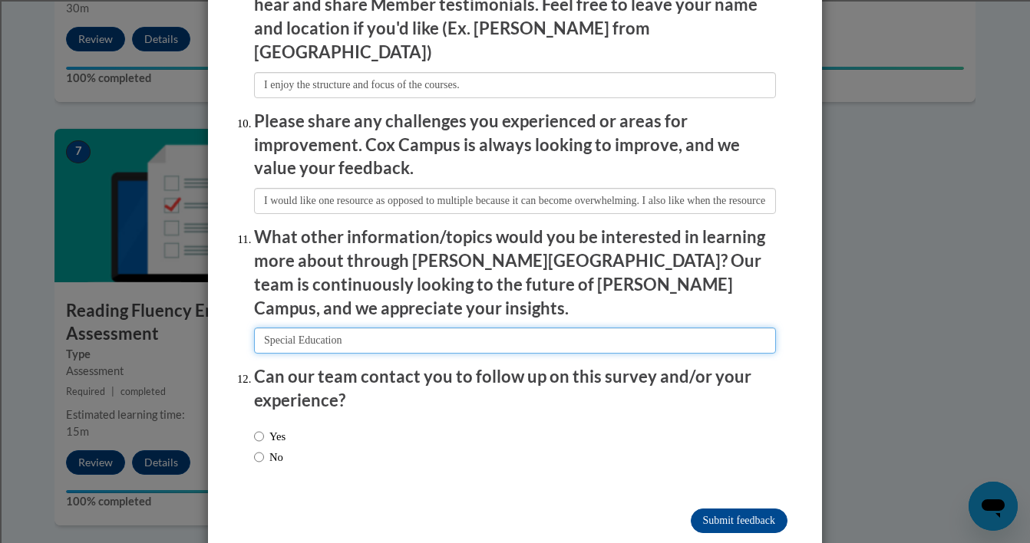
scroll to position [2650, 0]
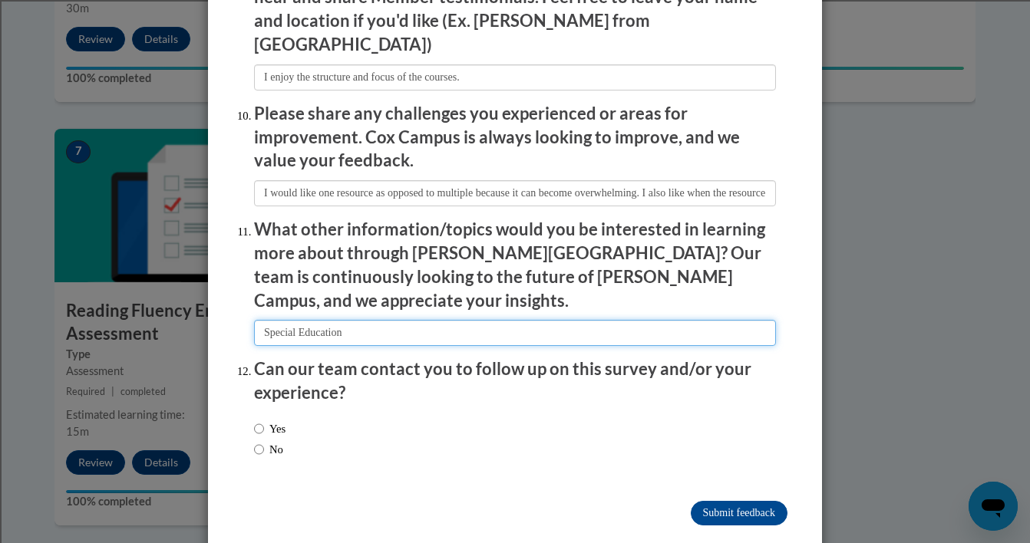
type input "Special Education"
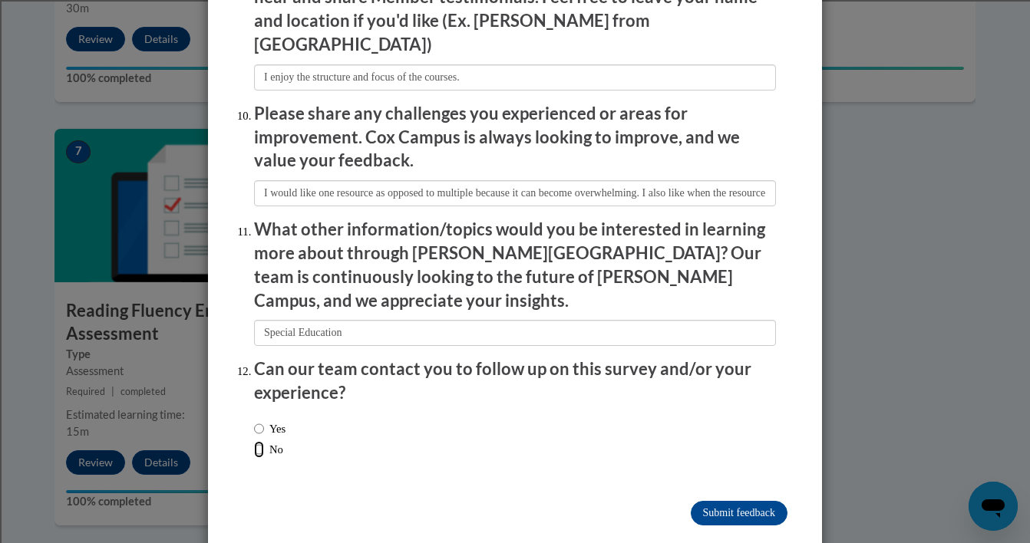
click at [263, 441] on input "No" at bounding box center [259, 449] width 10 height 17
radio input "true"
click at [740, 501] on input "Submit feedback" at bounding box center [739, 513] width 97 height 25
